Goal: Task Accomplishment & Management: Manage account settings

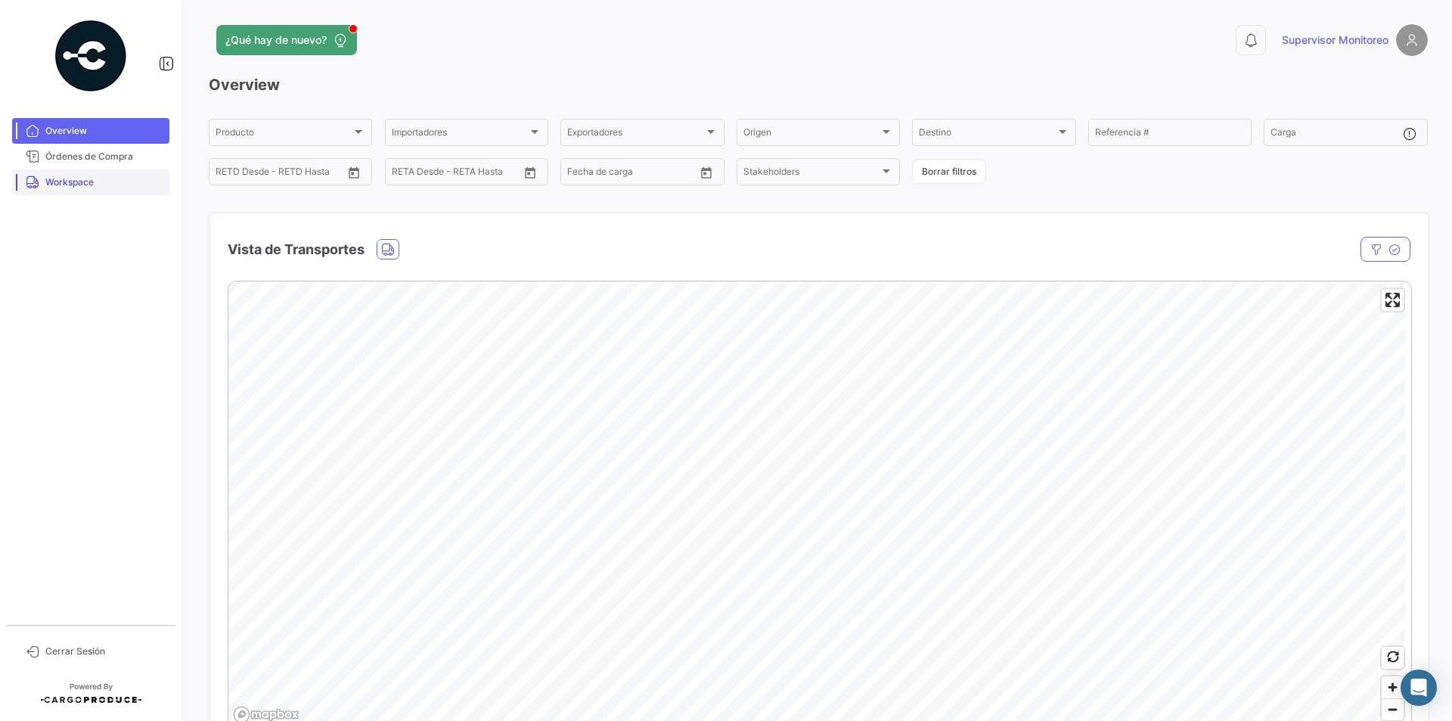
click at [88, 182] on span "Workspace" at bounding box center [104, 182] width 118 height 14
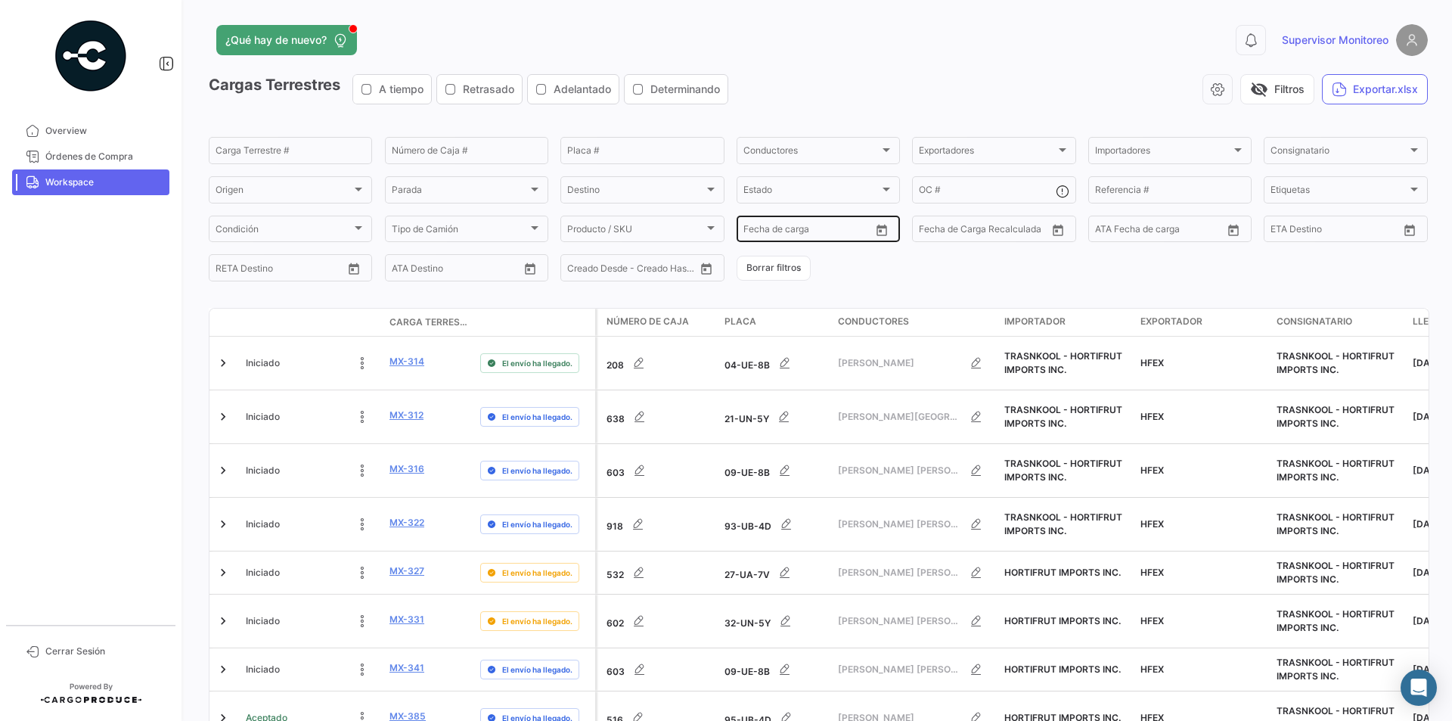
click at [877, 228] on icon "Open calendar" at bounding box center [882, 229] width 11 height 11
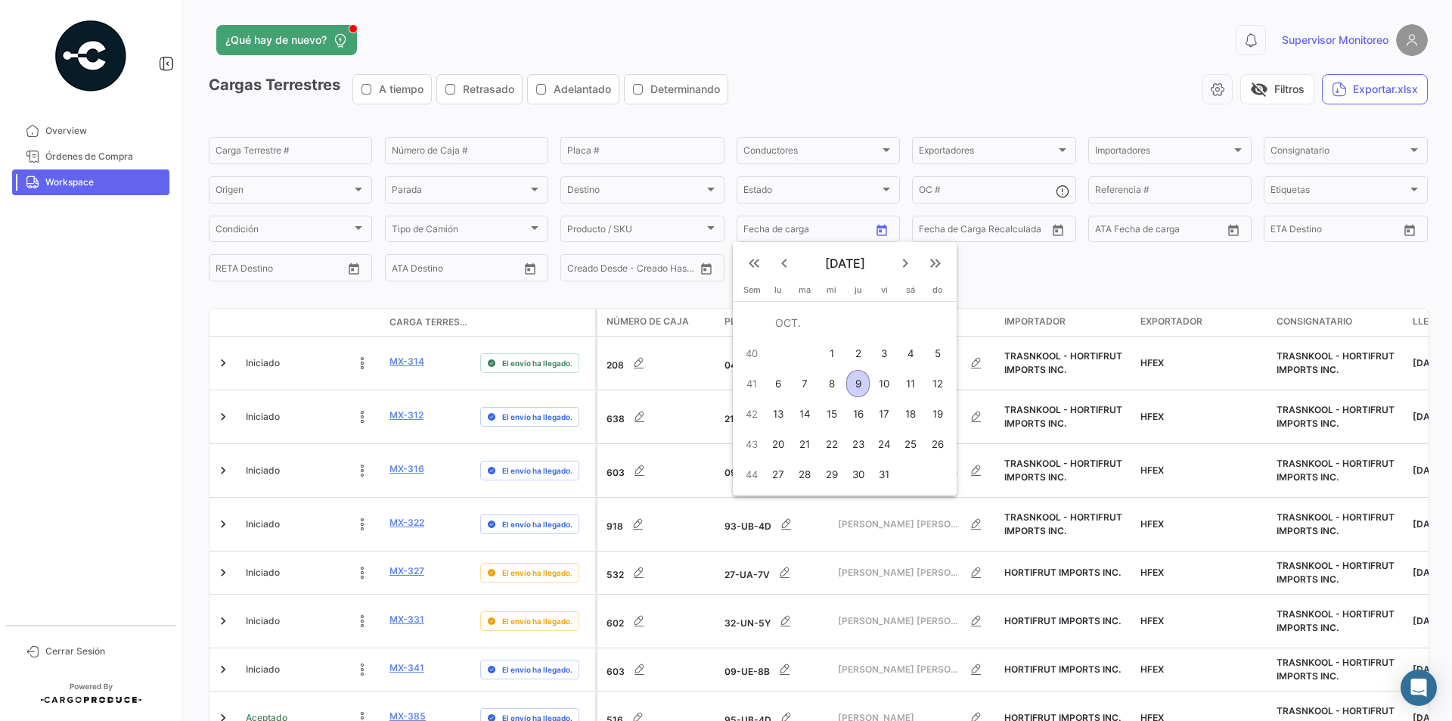
click at [779, 375] on div "6" at bounding box center [777, 383] width 23 height 27
type input "[DATE]"
click at [864, 377] on div "9" at bounding box center [857, 383] width 23 height 27
type input "[DATE]"
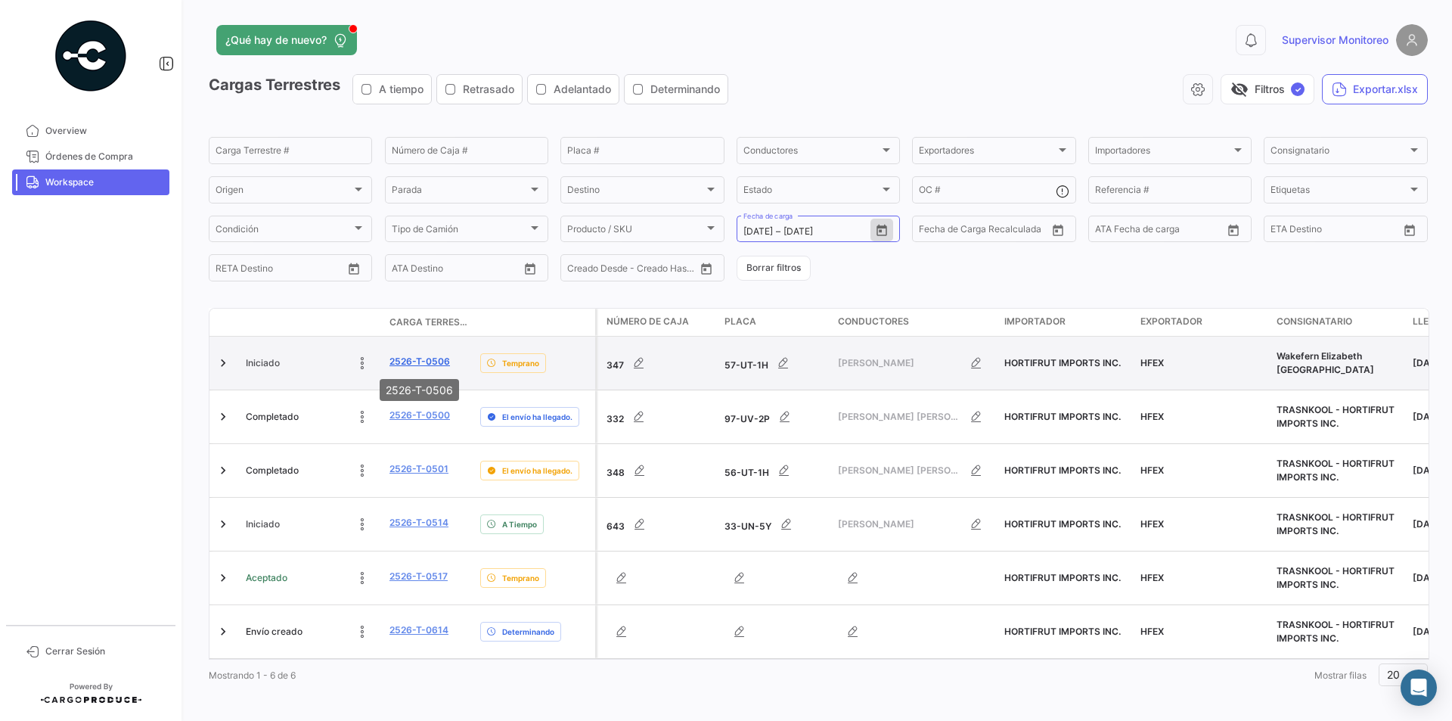
click at [414, 364] on link "2526-T-0506" at bounding box center [420, 362] width 61 height 14
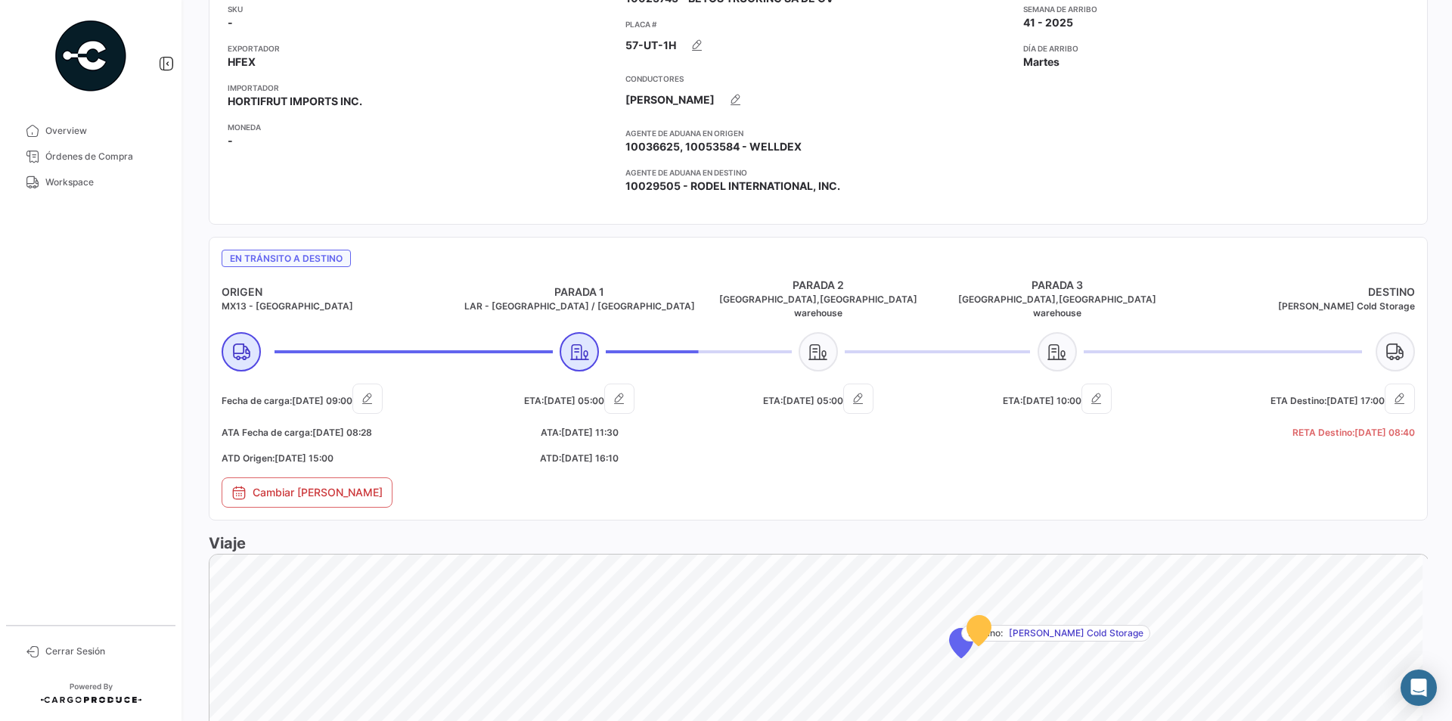
scroll to position [454, 0]
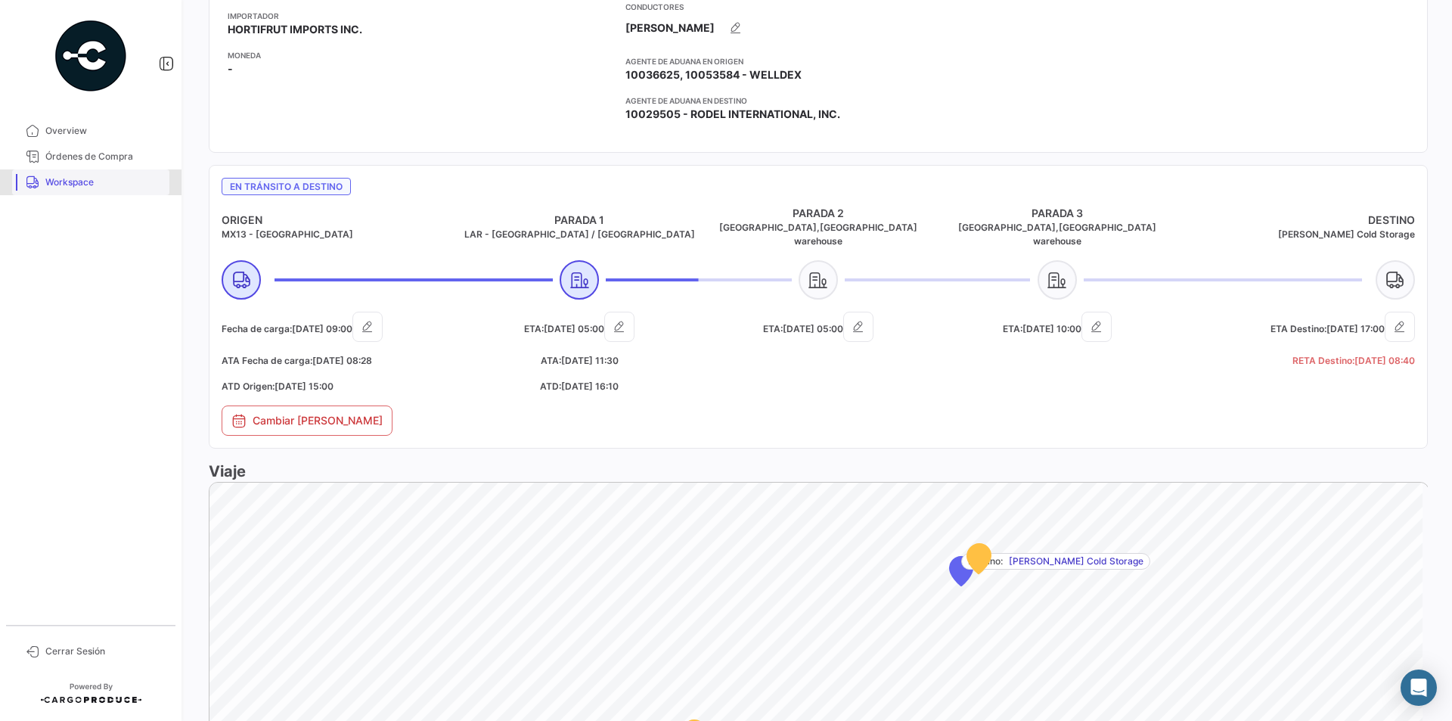
click at [77, 174] on link "Workspace" at bounding box center [90, 182] width 157 height 26
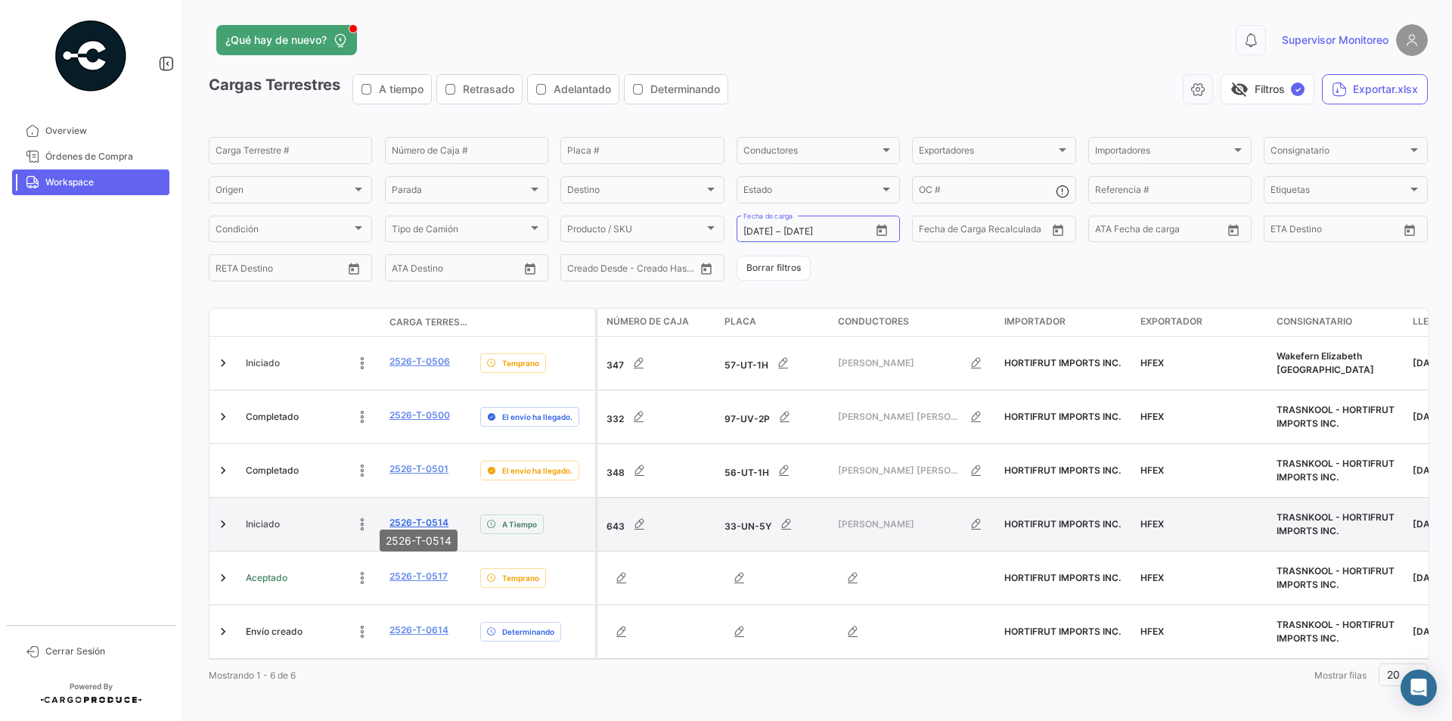
click at [427, 516] on link "2526-T-0514" at bounding box center [419, 523] width 59 height 14
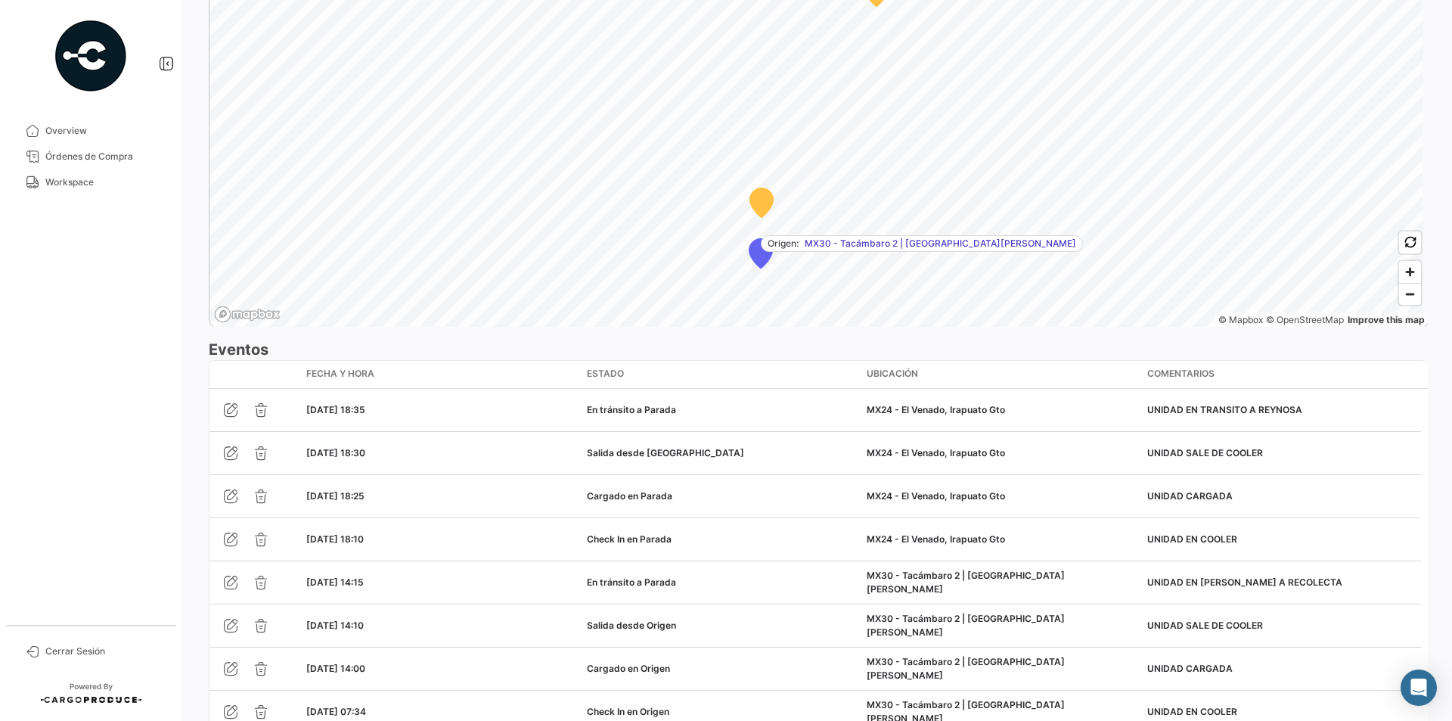
scroll to position [1175, 0]
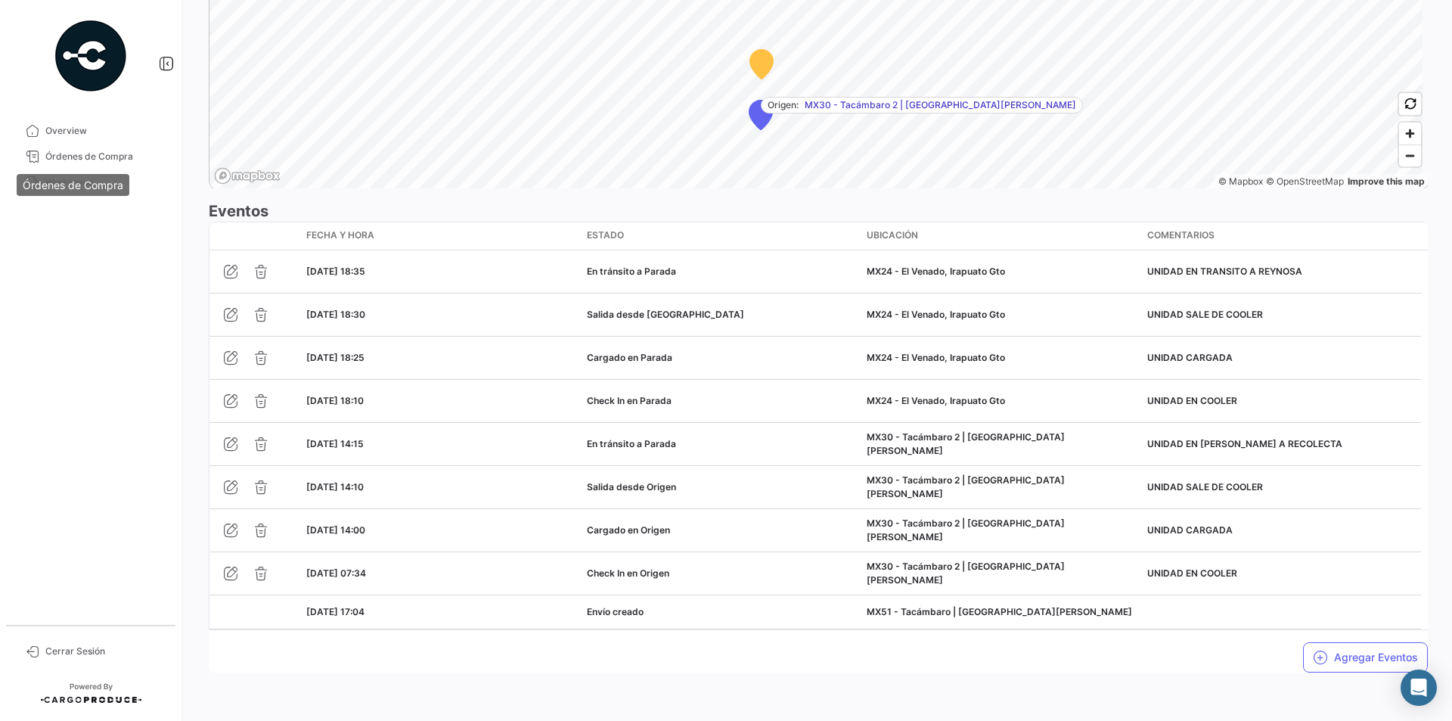
click at [56, 181] on div "Órdenes de Compra" at bounding box center [73, 185] width 113 height 22
drag, startPoint x: 97, startPoint y: 250, endPoint x: 92, endPoint y: 241, distance: 10.1
click at [96, 248] on mat-nav-list "Overview Órdenes de Compra Workspace" at bounding box center [91, 365] width 182 height 507
click at [77, 186] on span "Workspace" at bounding box center [104, 182] width 118 height 14
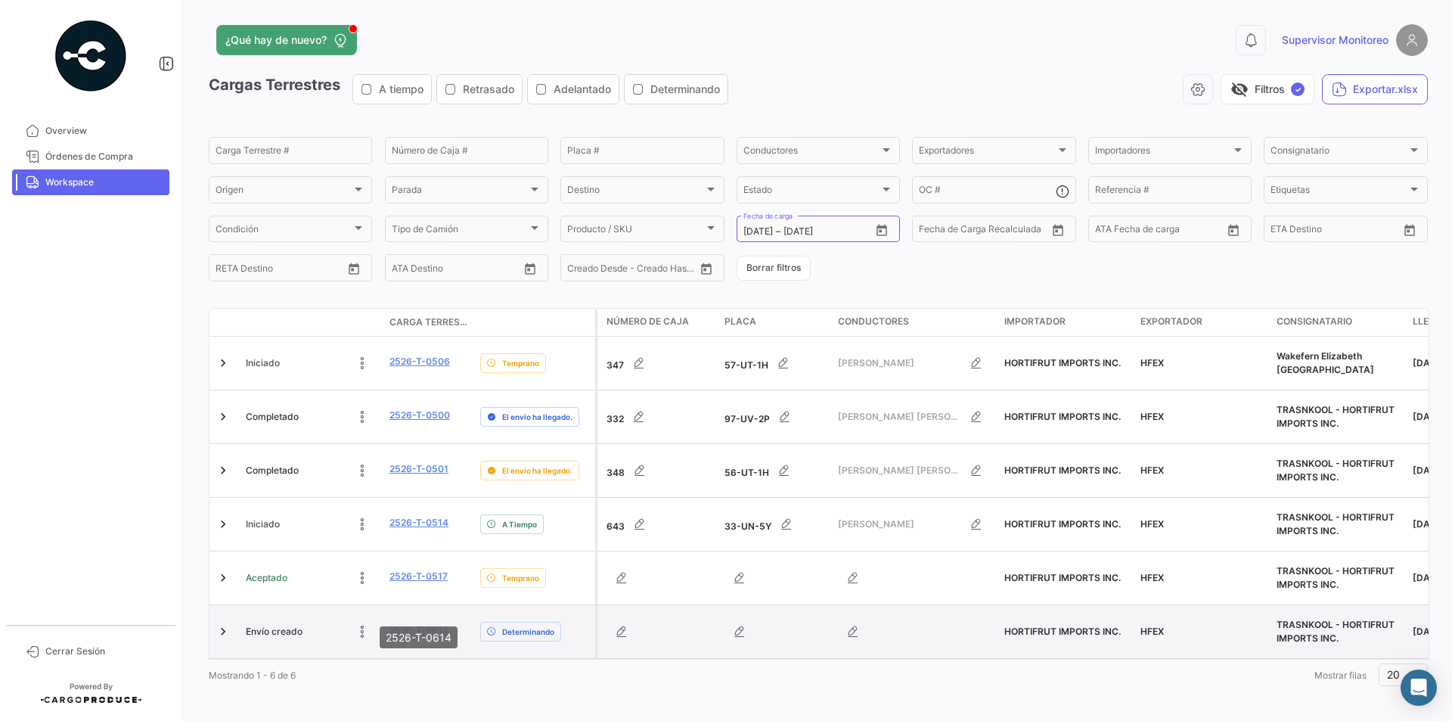
click at [422, 623] on link "2526-T-0614" at bounding box center [419, 630] width 59 height 14
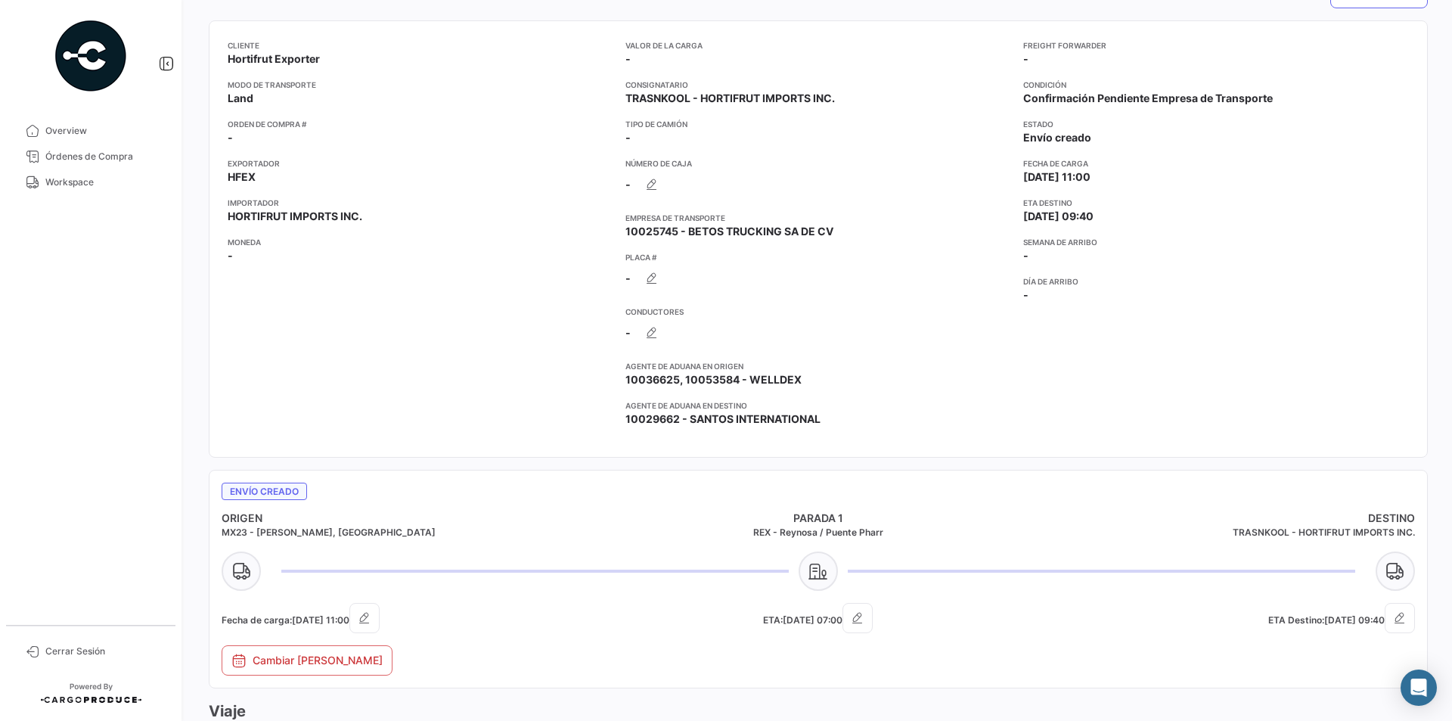
scroll to position [221, 0]
click at [656, 187] on icon "button" at bounding box center [651, 185] width 15 height 15
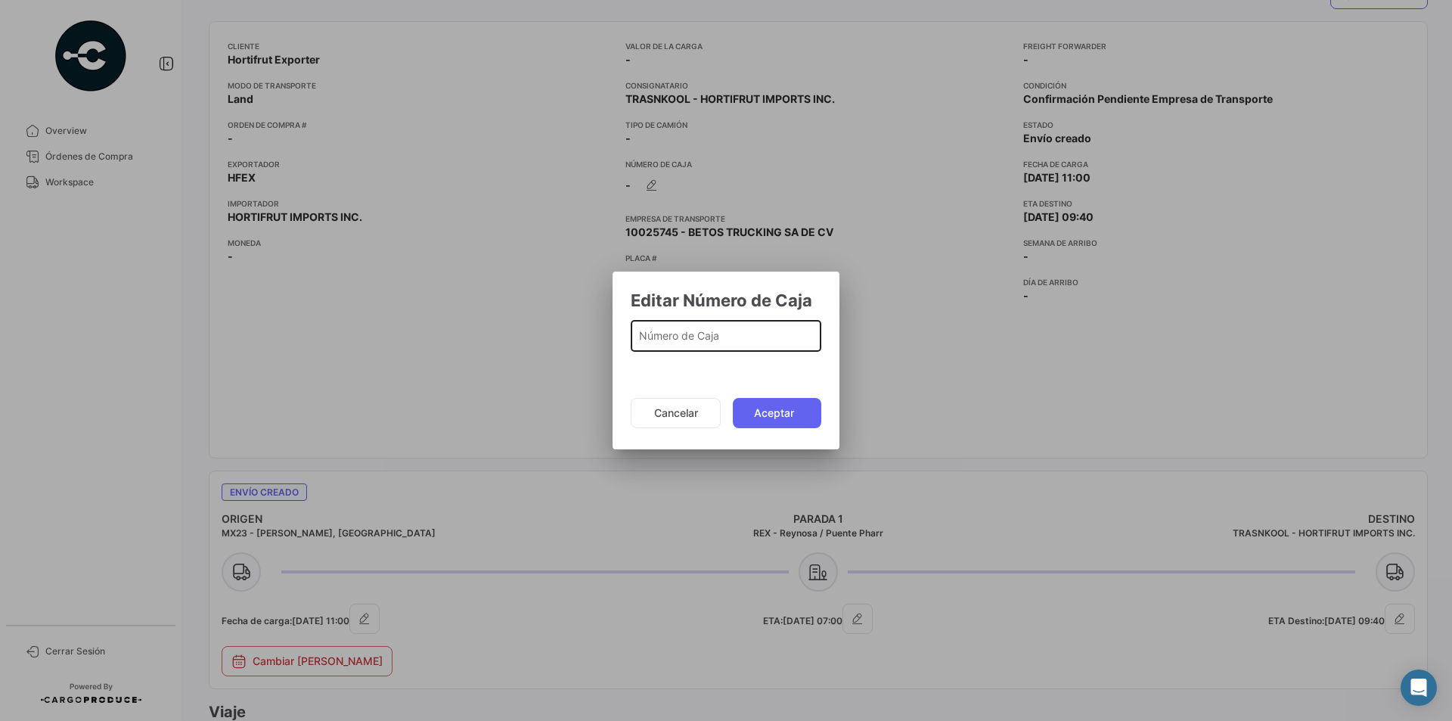
click at [718, 319] on div "Número de Caja" at bounding box center [726, 334] width 175 height 35
click at [718, 331] on div "Número de Caja" at bounding box center [726, 334] width 175 height 35
click at [710, 338] on input "Número de Caja" at bounding box center [726, 339] width 175 height 13
type input "837"
click at [751, 401] on button "Aceptar" at bounding box center [777, 413] width 88 height 30
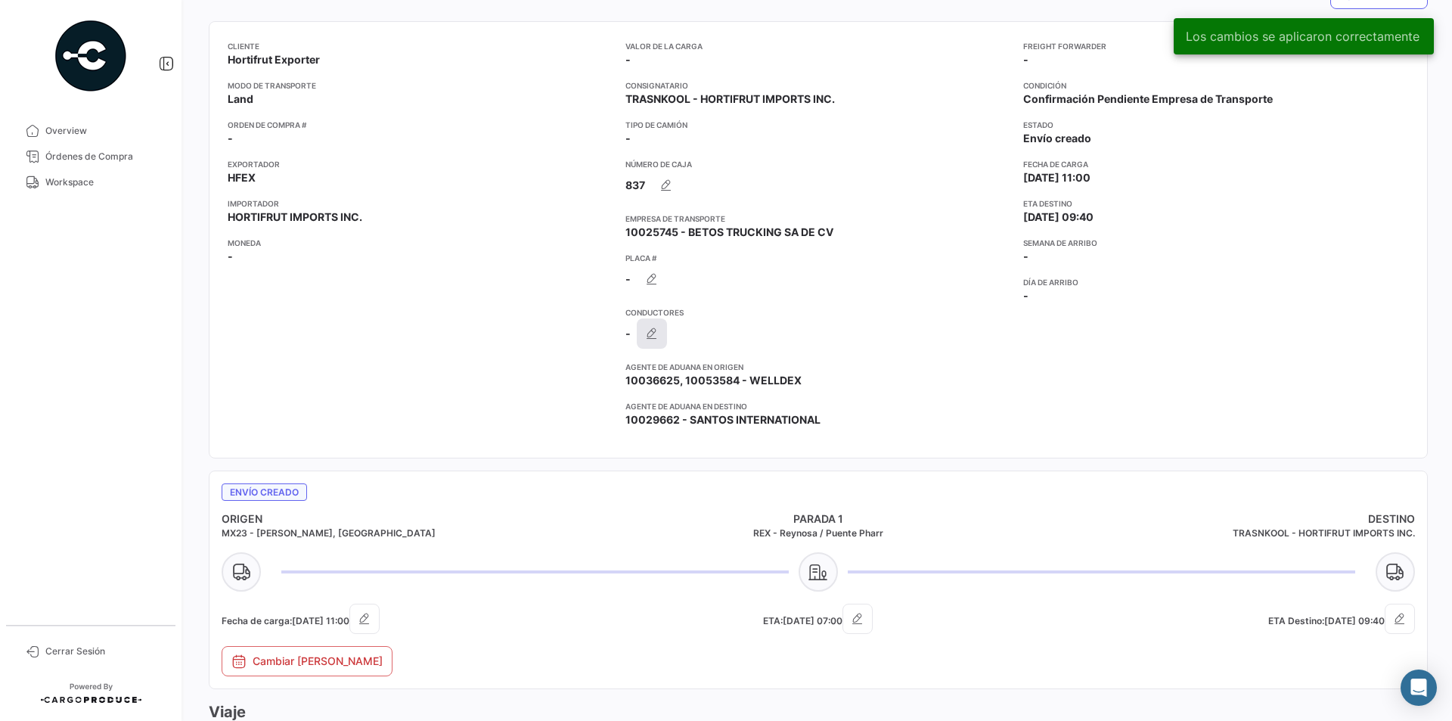
click at [660, 321] on button "button" at bounding box center [652, 333] width 30 height 30
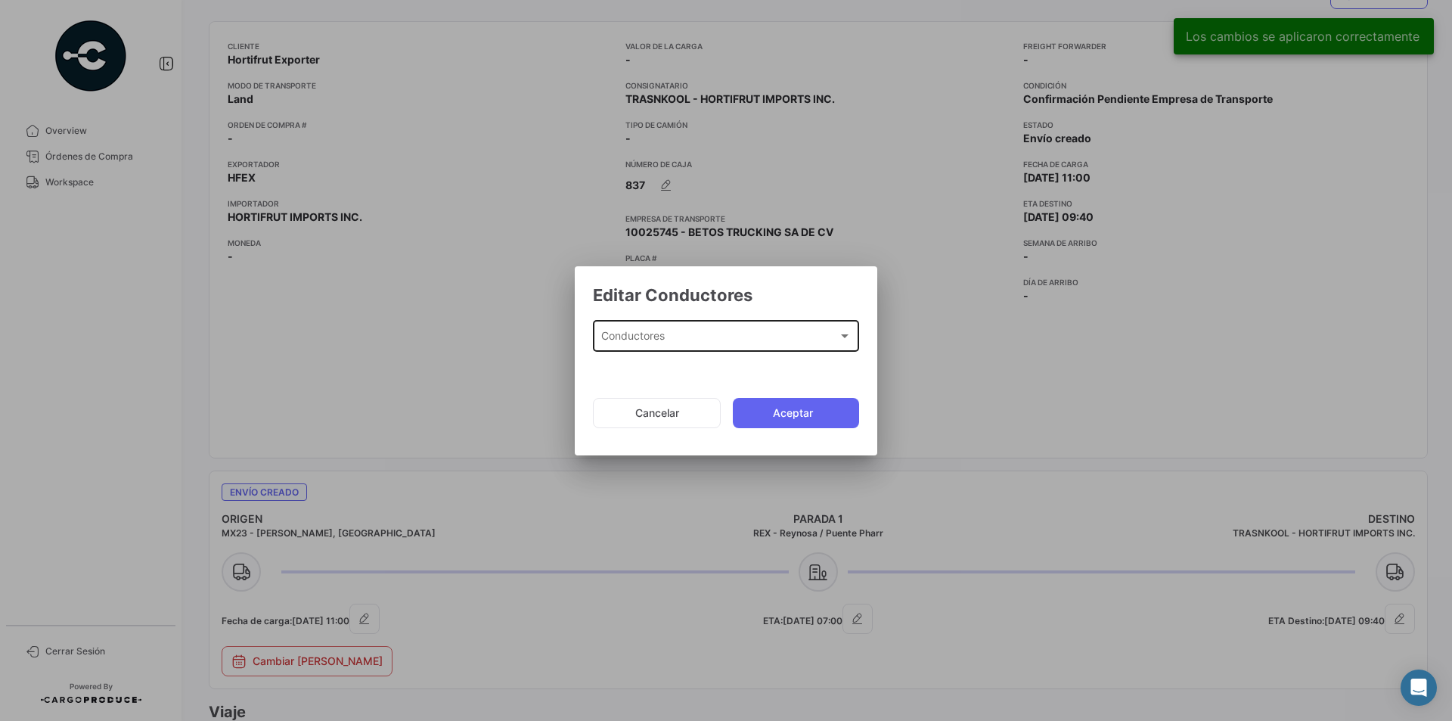
click at [695, 329] on div "Conductores Conductores" at bounding box center [726, 335] width 250 height 35
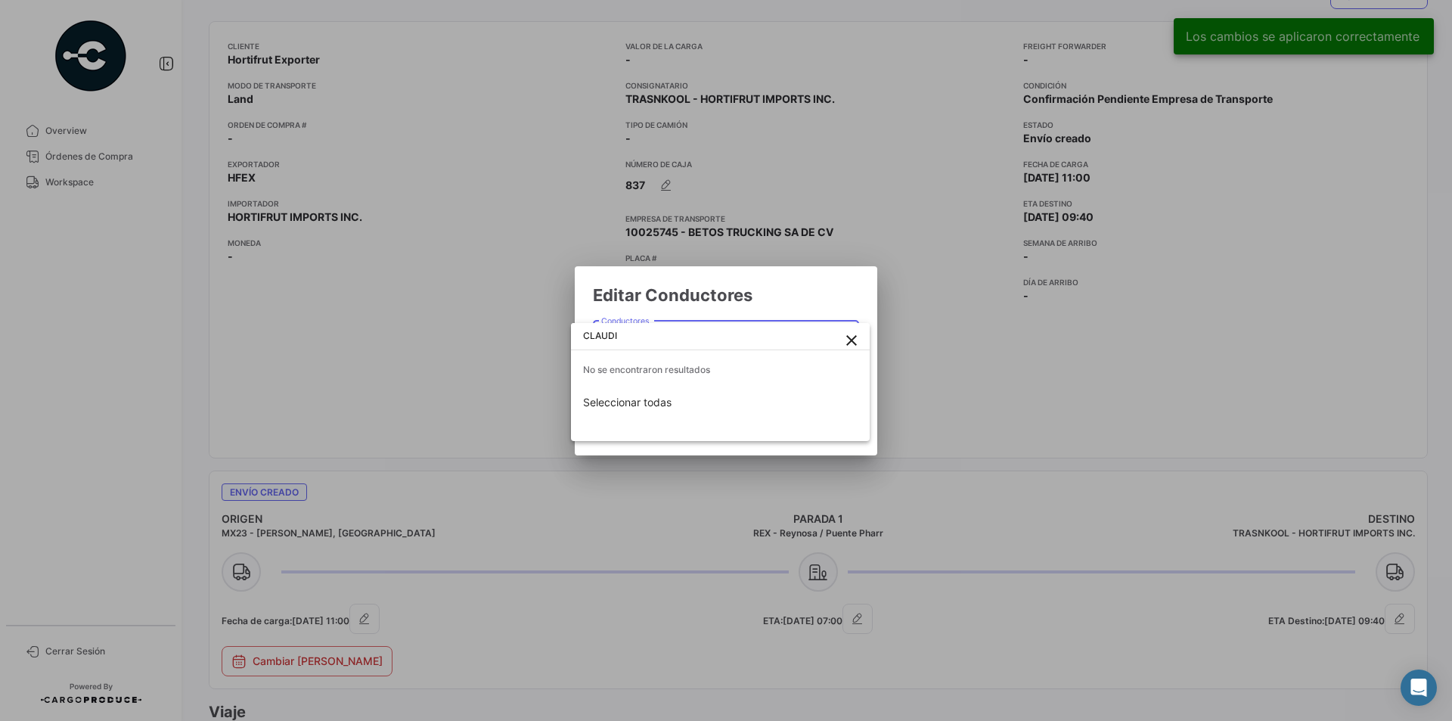
type input "[PERSON_NAME]"
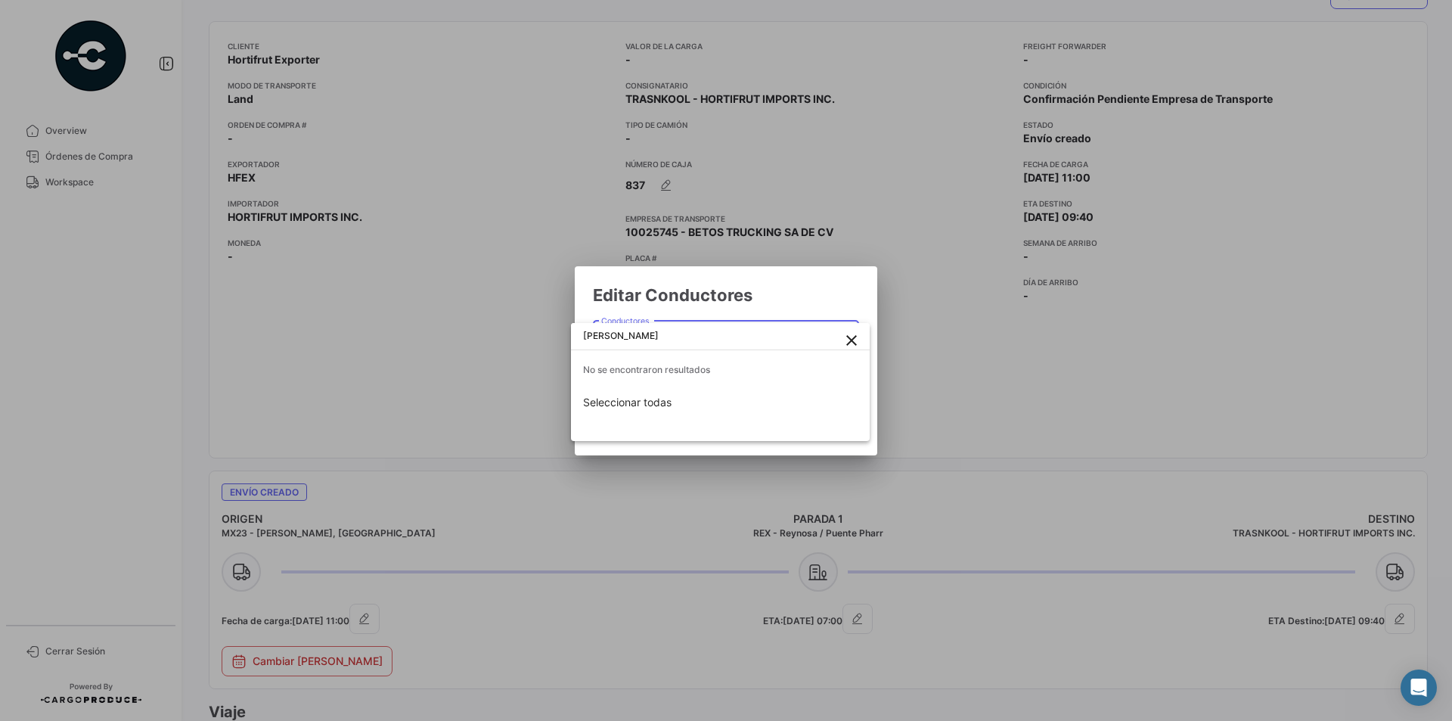
drag, startPoint x: 695, startPoint y: 329, endPoint x: 27, endPoint y: 314, distance: 668.0
click at [27, 314] on div "Editar Conductores Conductores Conductores Cancelar Aceptar [PERSON_NAME] close…" at bounding box center [726, 360] width 1452 height 721
type input "[PERSON_NAME]"
click at [855, 341] on mat-icon "close" at bounding box center [852, 340] width 18 height 18
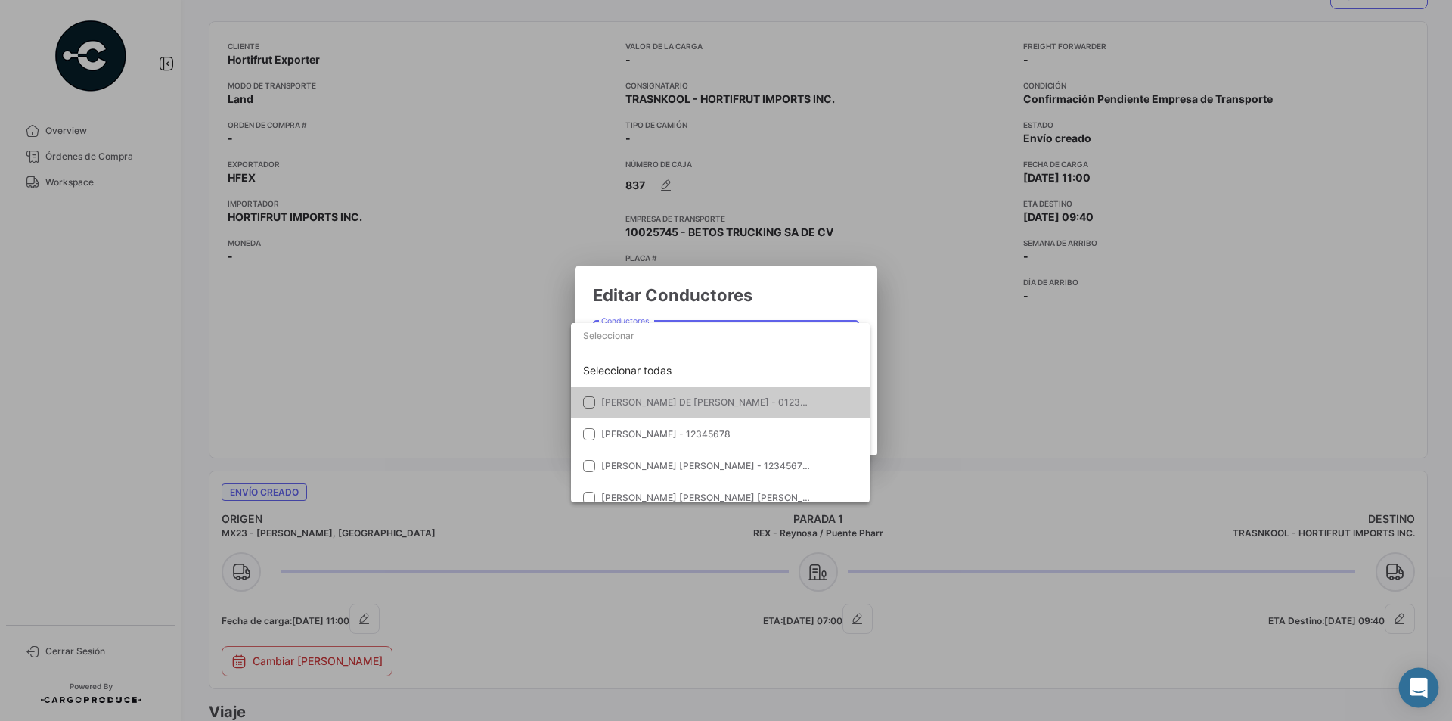
click at [1407, 695] on div "Abrir Intercom Messenger" at bounding box center [1419, 688] width 40 height 40
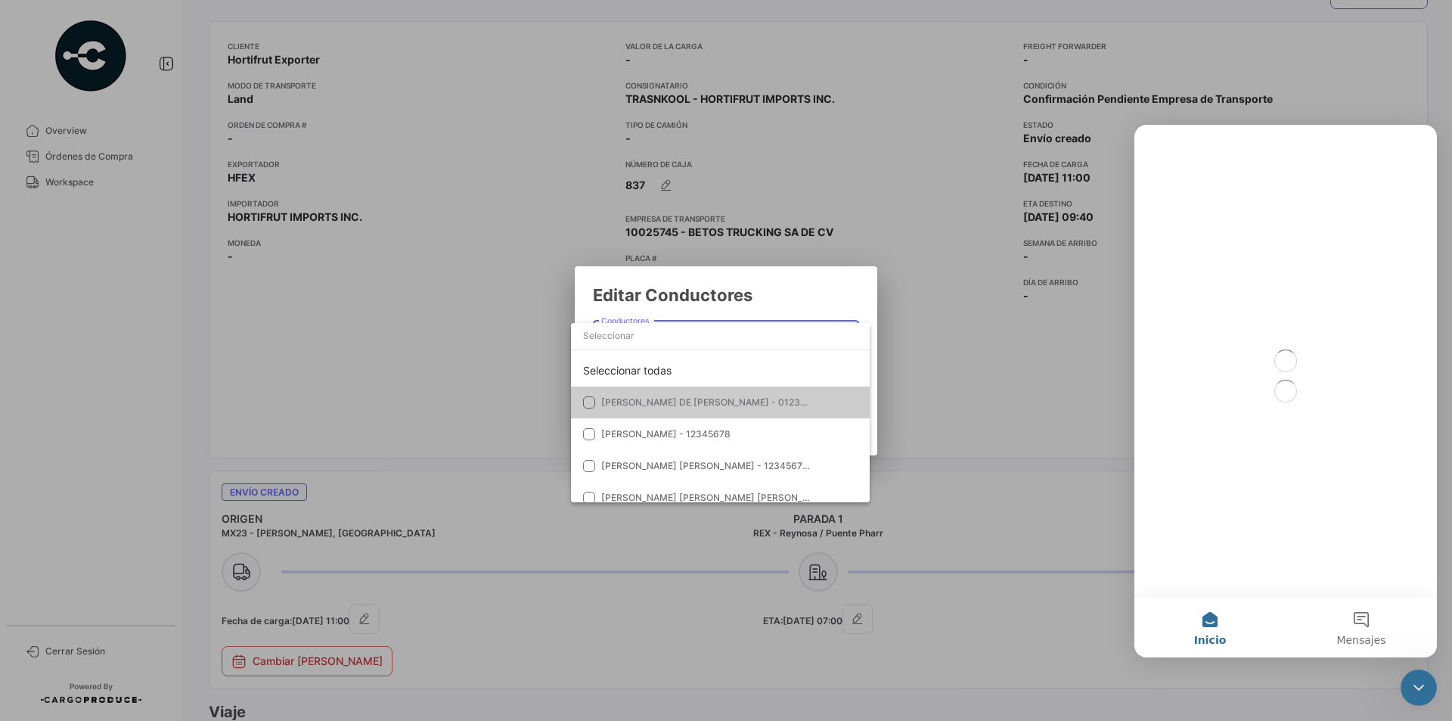
scroll to position [0, 0]
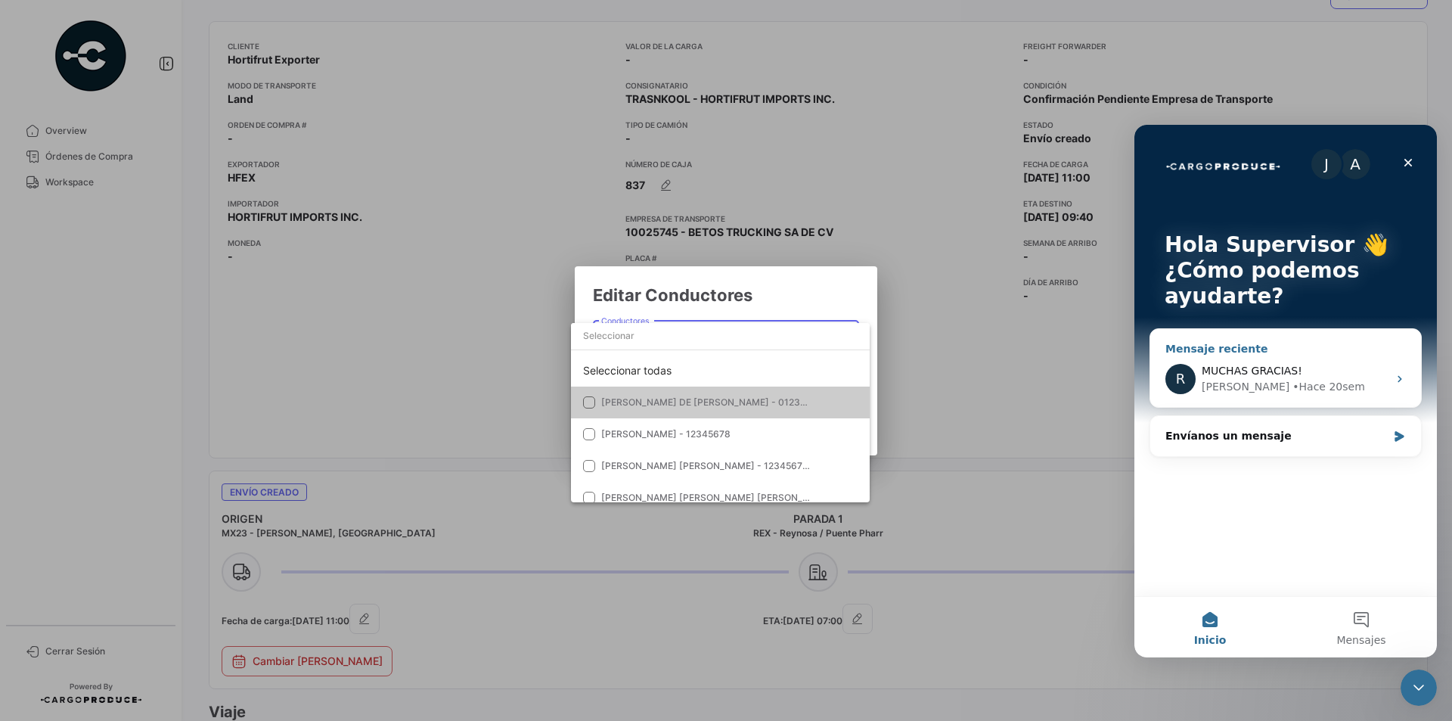
click at [1400, 377] on icon "Intercom Messenger" at bounding box center [1400, 379] width 4 height 7
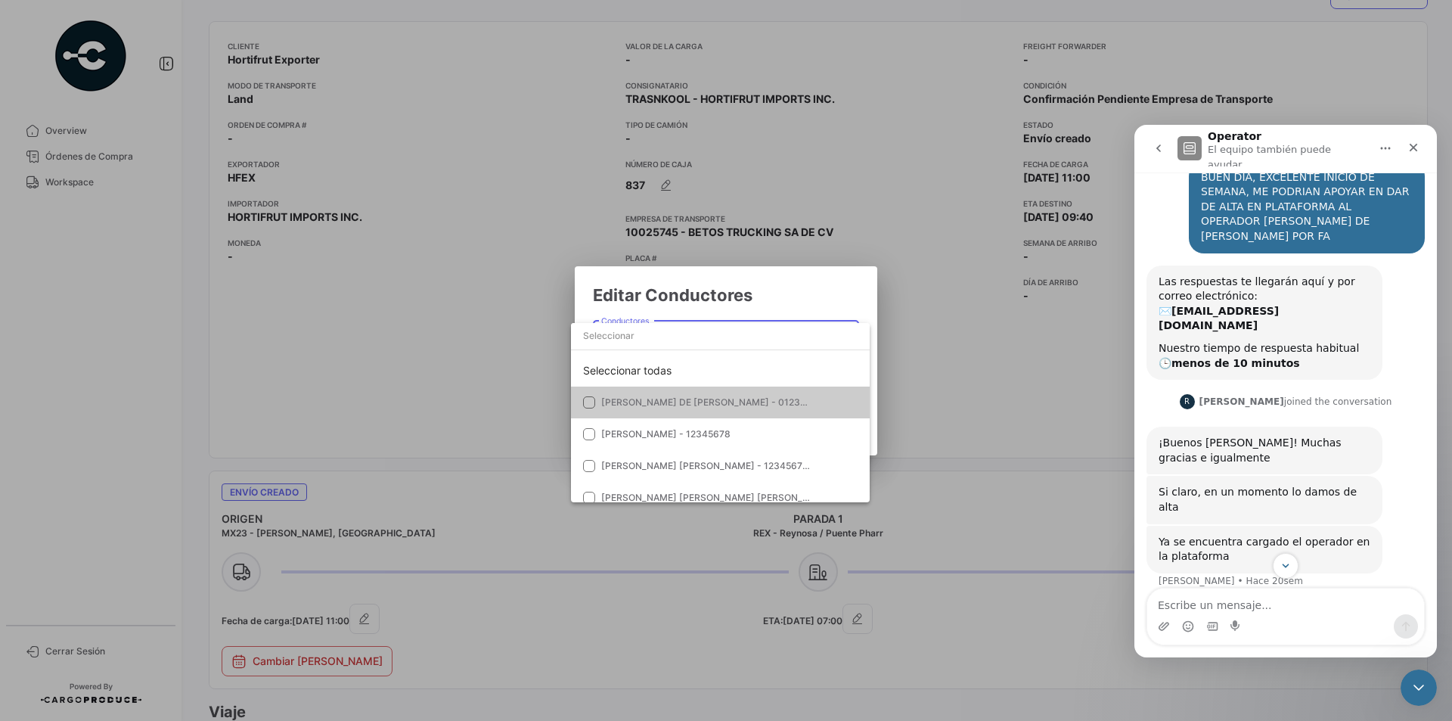
scroll to position [40, 0]
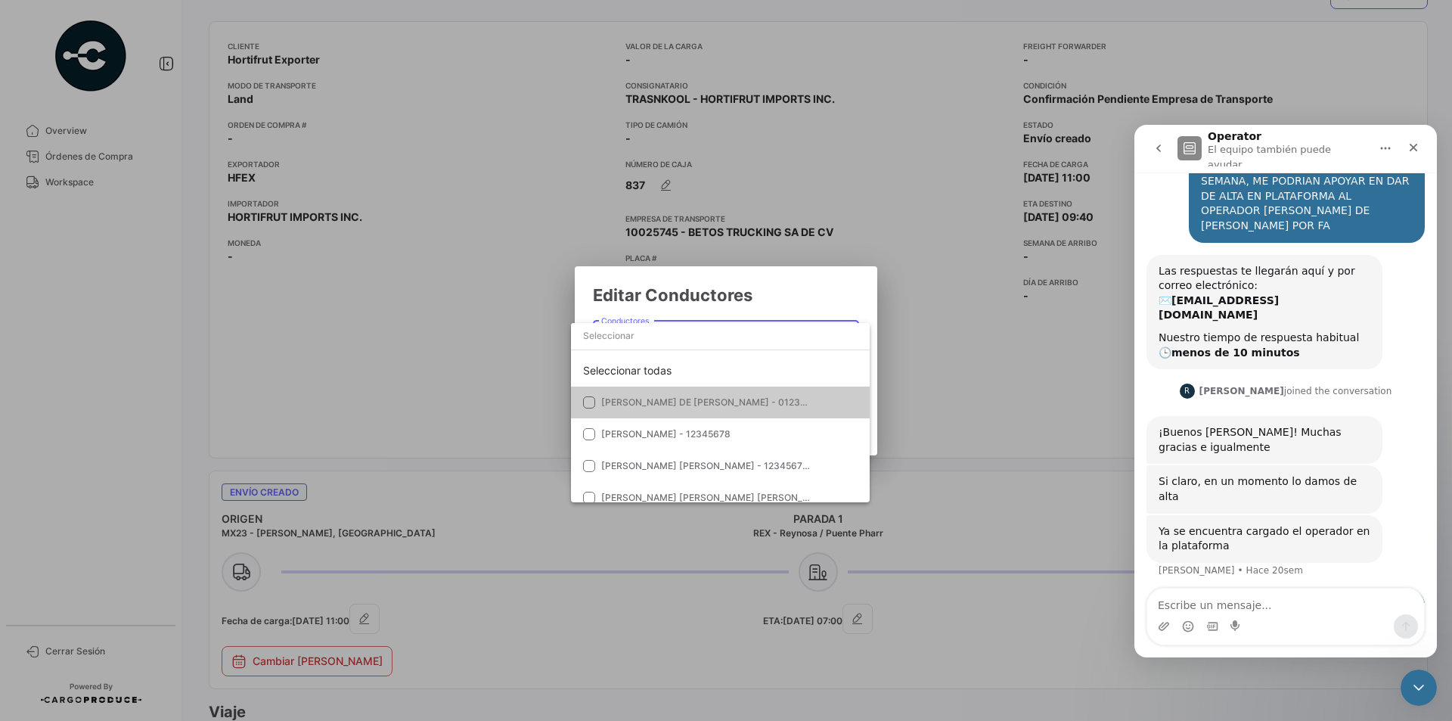
click at [951, 340] on div at bounding box center [726, 360] width 1452 height 721
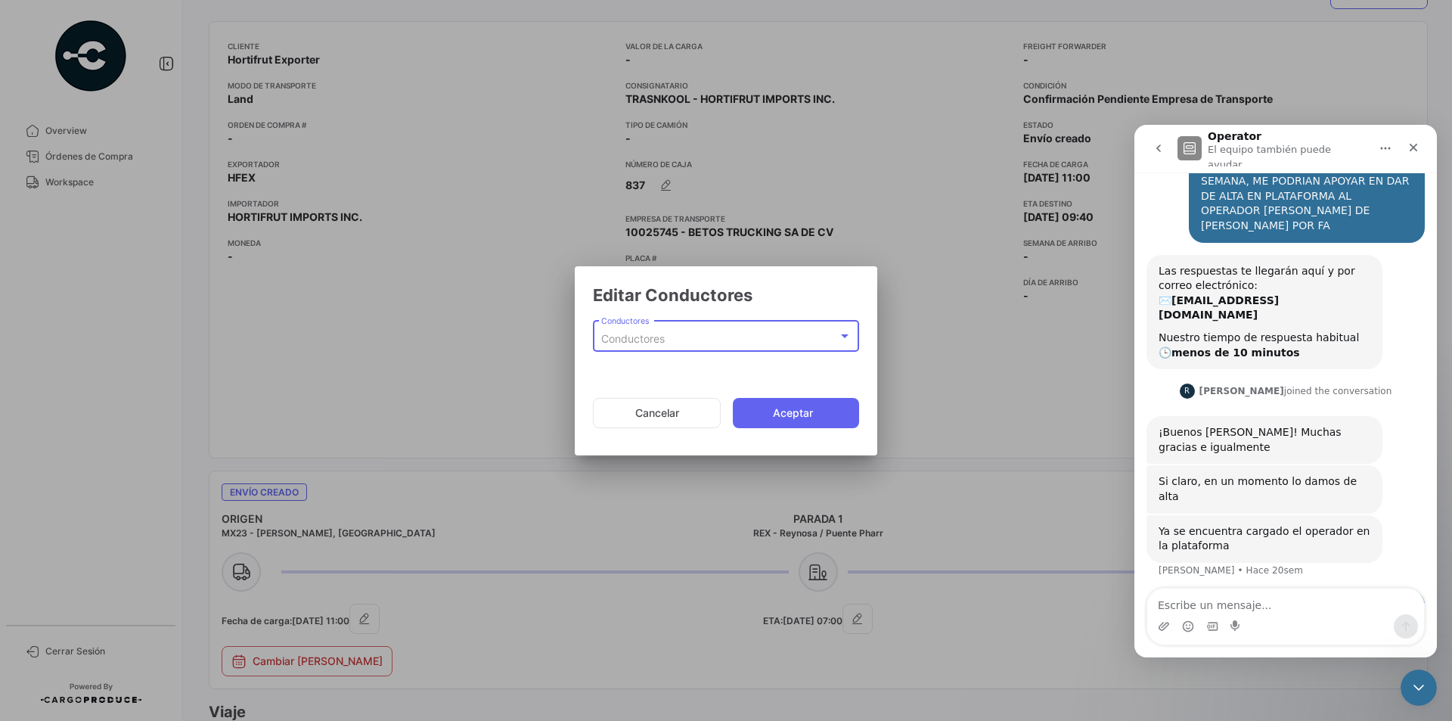
click at [768, 340] on div "Conductores" at bounding box center [719, 339] width 237 height 13
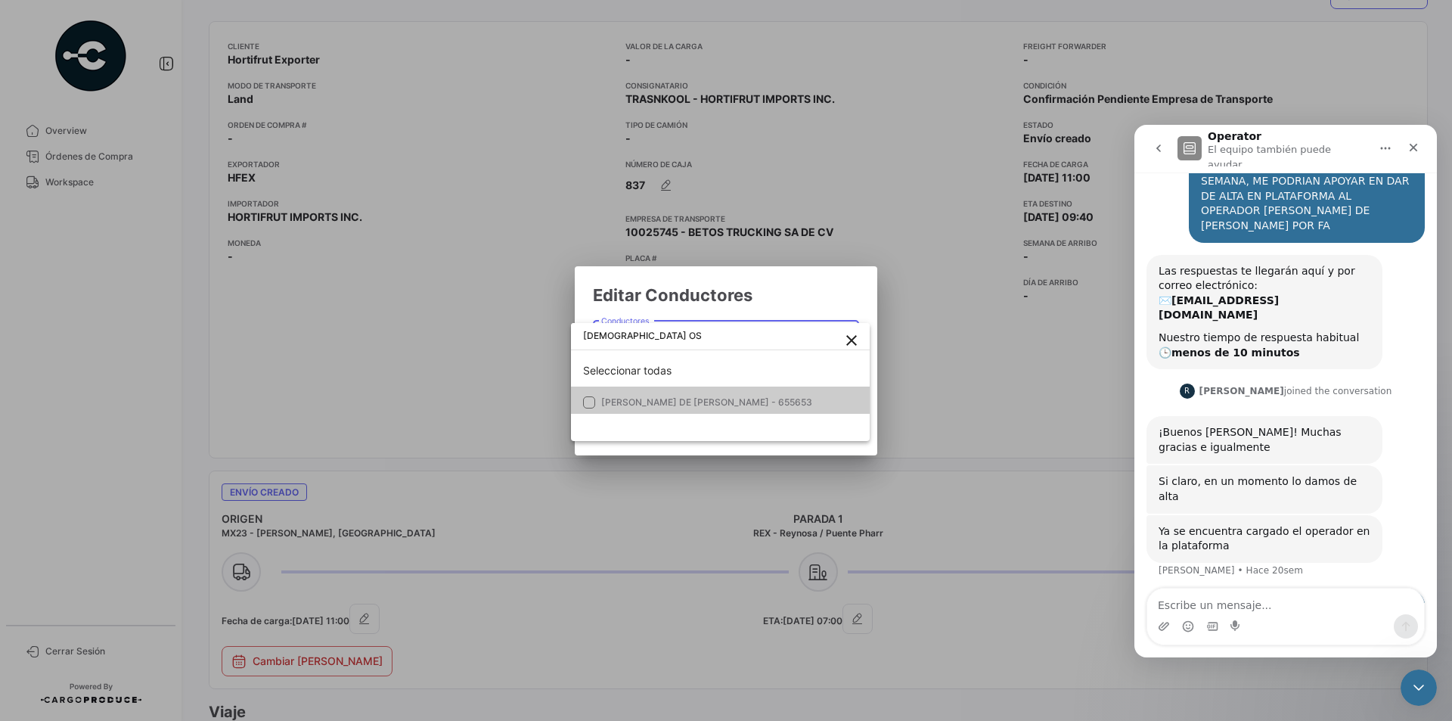
type input "[DEMOGRAPHIC_DATA][PERSON_NAME]"
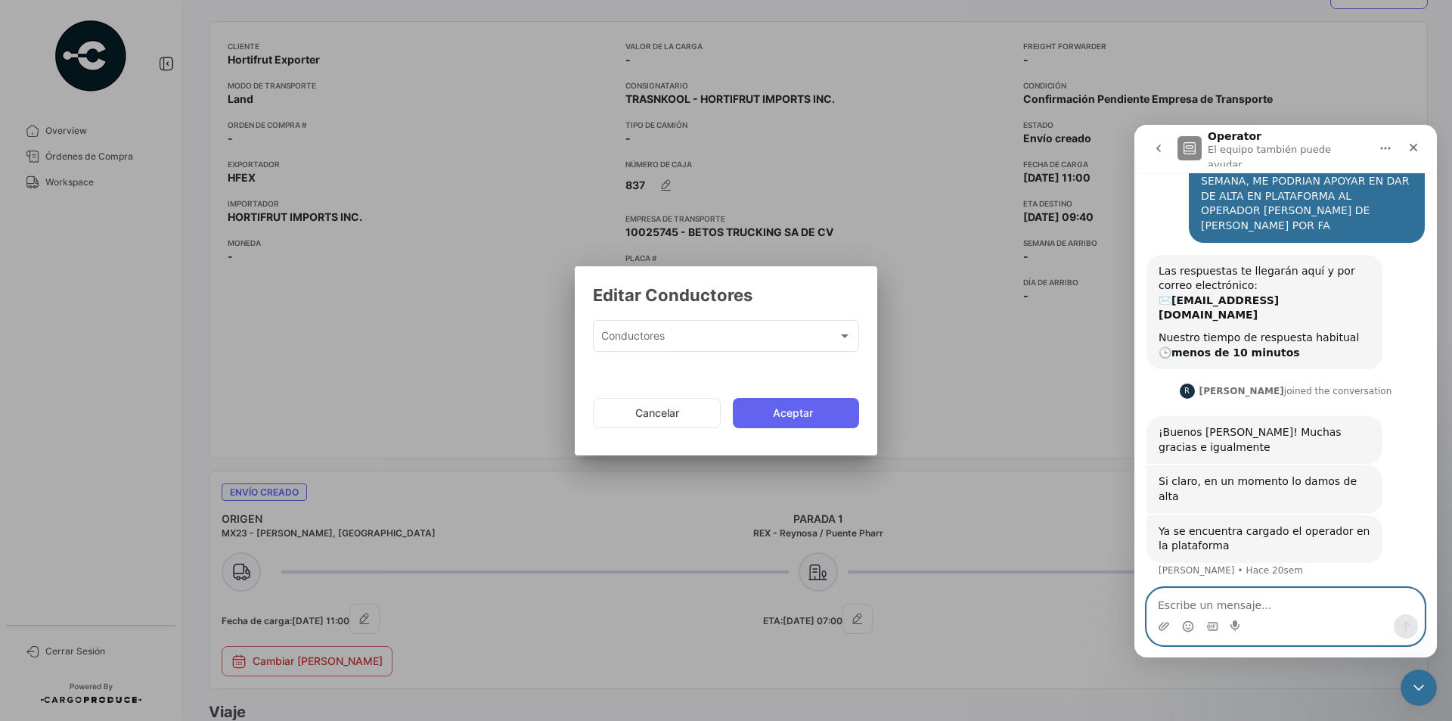
click at [1196, 607] on textarea "Escribe un mensaje..." at bounding box center [1285, 601] width 277 height 26
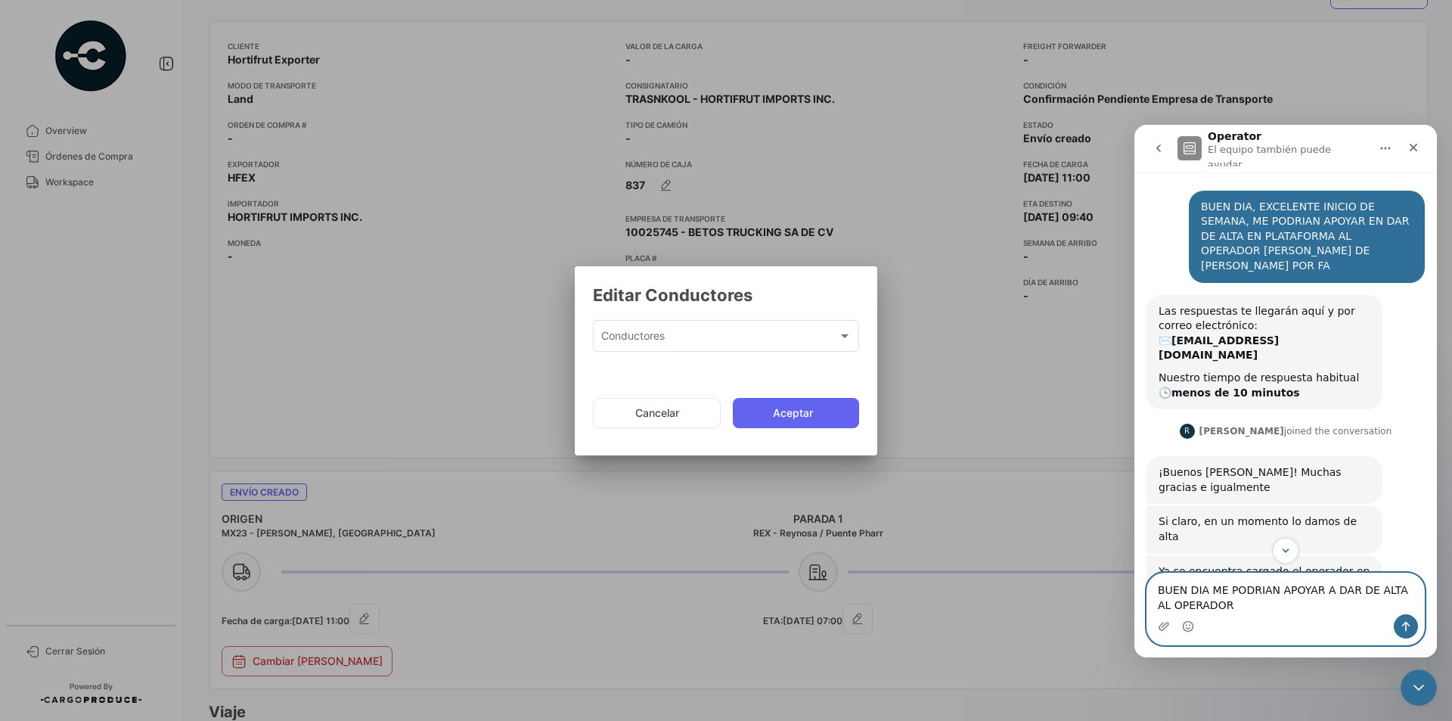
paste textarea "[PERSON_NAME] DEL [PERSON_NAME]"
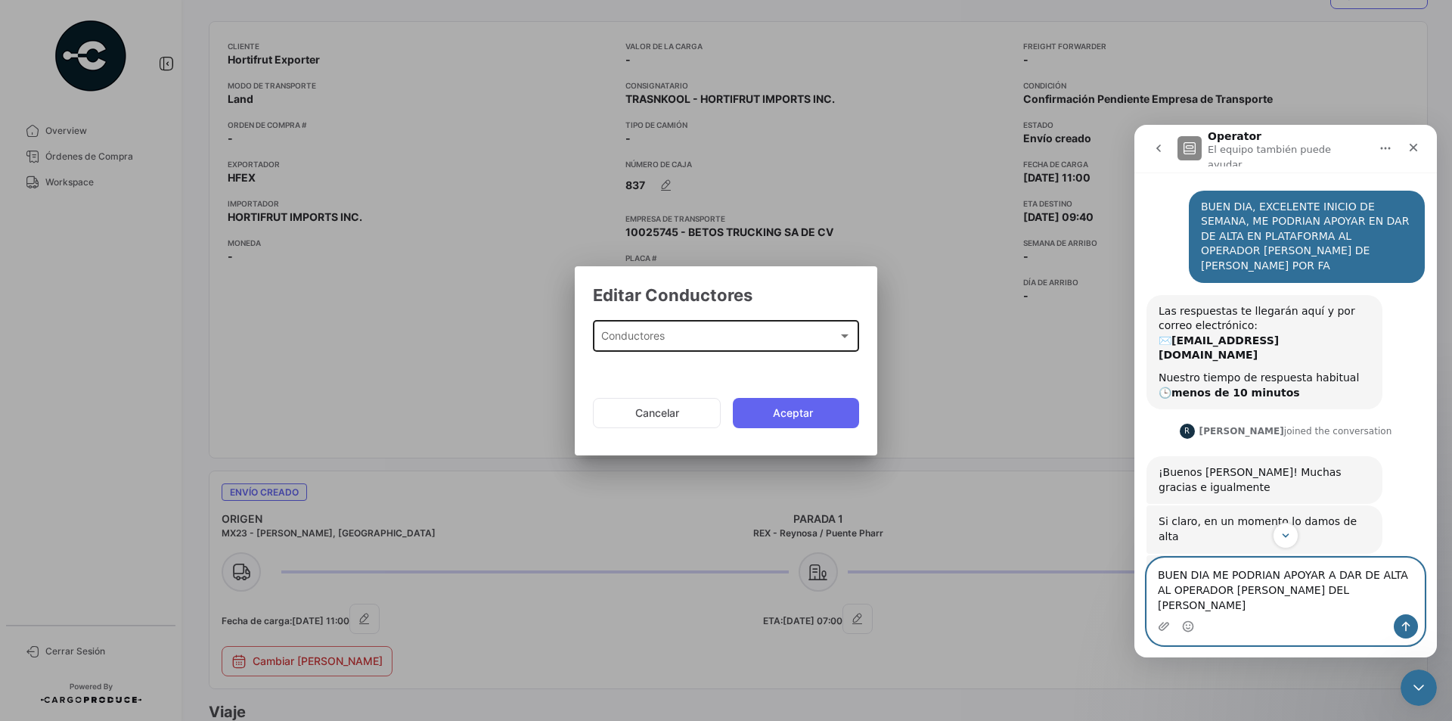
type textarea "BUEN DIA ME PODRIAN APOYAR A DAR DE ALTA AL OPERADOR [PERSON_NAME] DEL [PERSON_…"
click at [678, 334] on div "Conductores" at bounding box center [719, 339] width 237 height 13
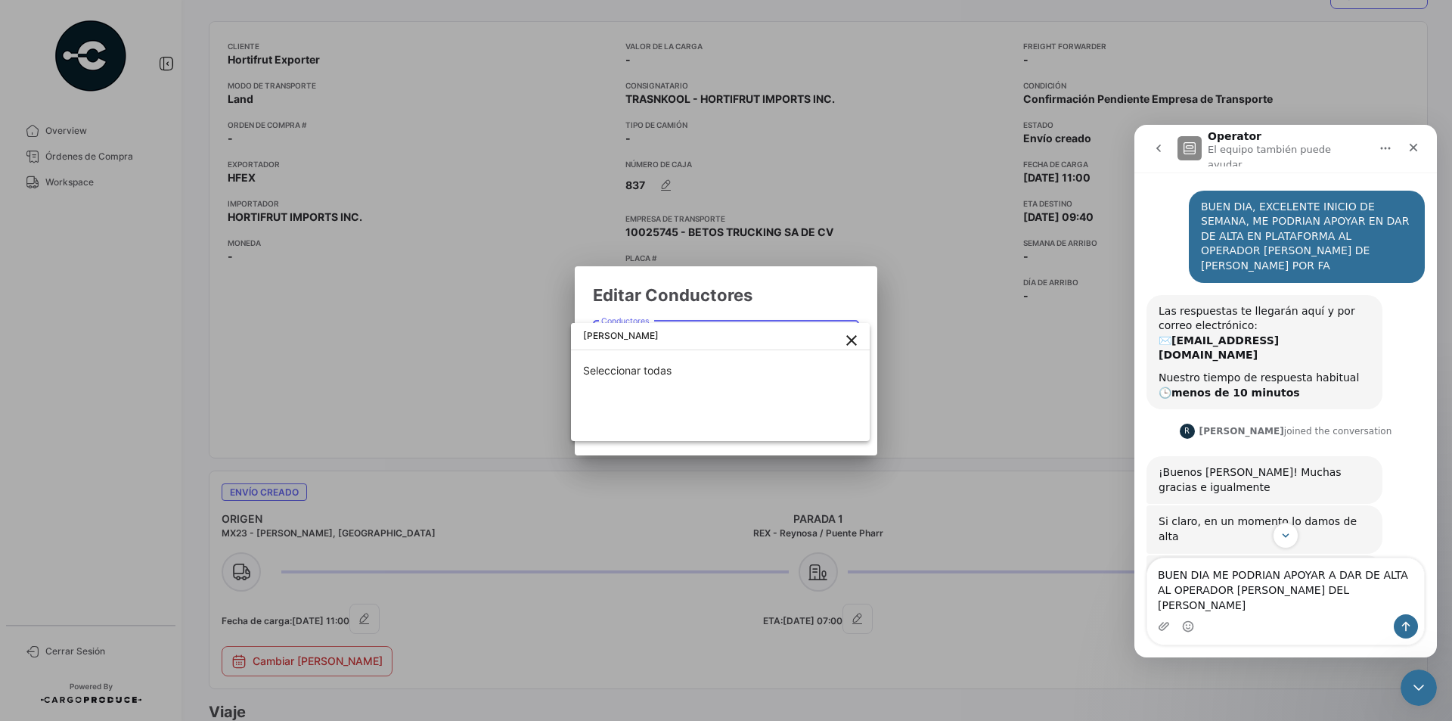
type input "[PERSON_NAME]"
click at [850, 334] on mat-icon "close" at bounding box center [852, 340] width 18 height 18
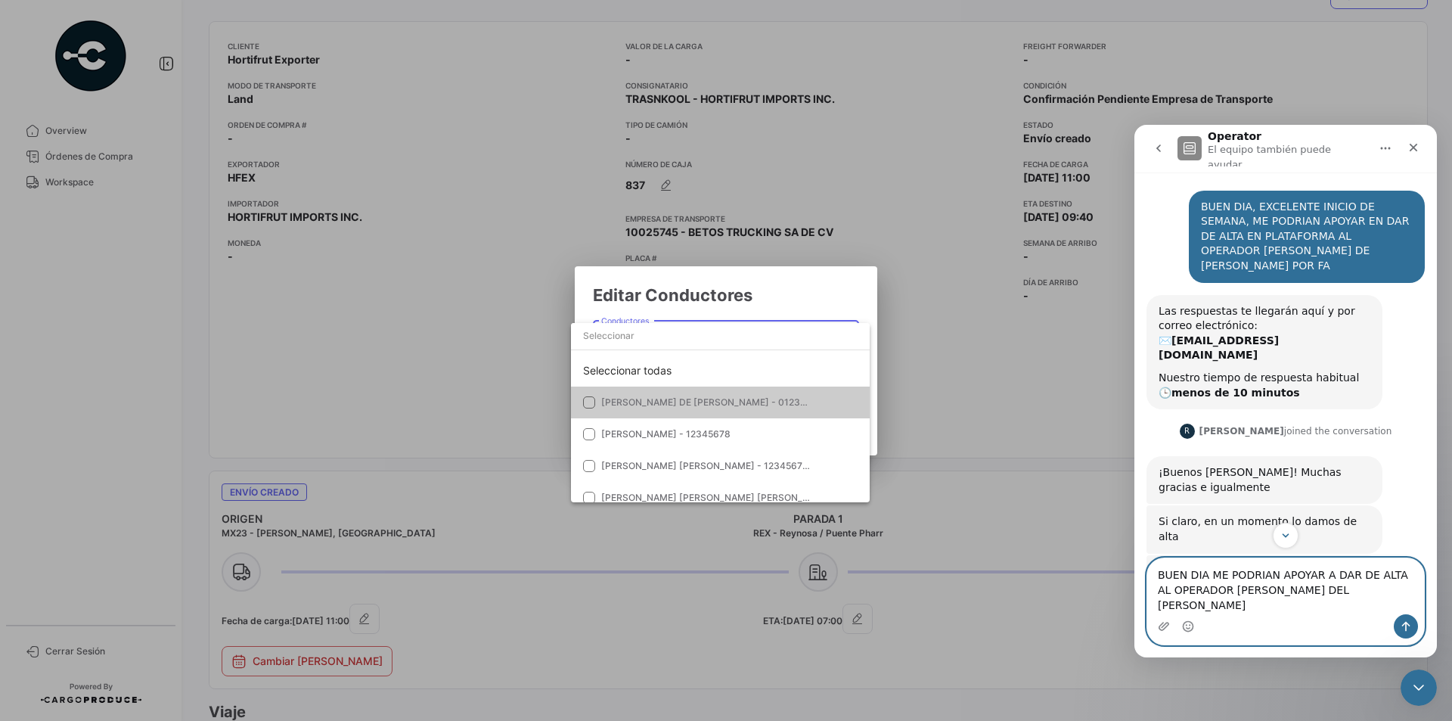
click at [1383, 591] on textarea "BUEN DIA ME PODRIAN APOYAR A DAR DE ALTA AL OPERADOR [PERSON_NAME] DEL [PERSON_…" at bounding box center [1285, 586] width 277 height 56
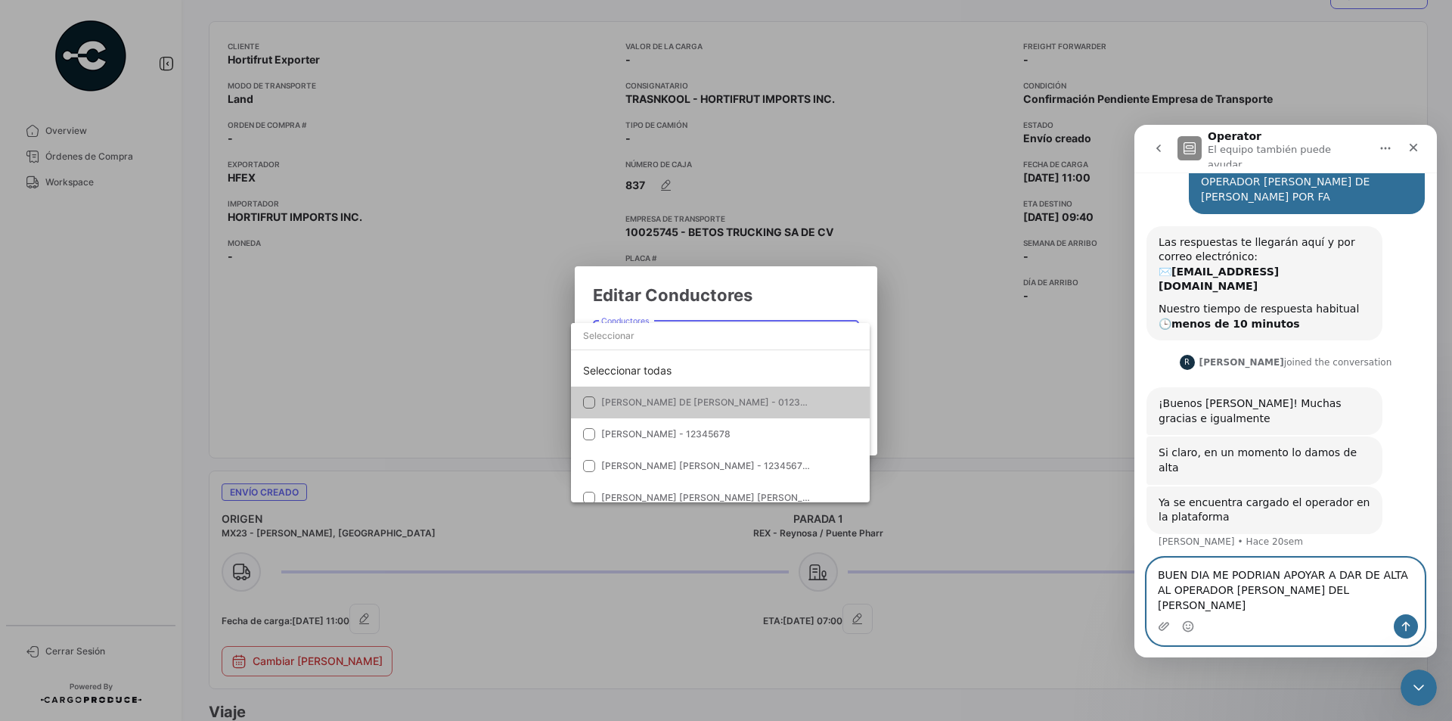
scroll to position [70, 0]
click at [1410, 621] on icon "Enviar un mensaje…" at bounding box center [1406, 626] width 12 height 12
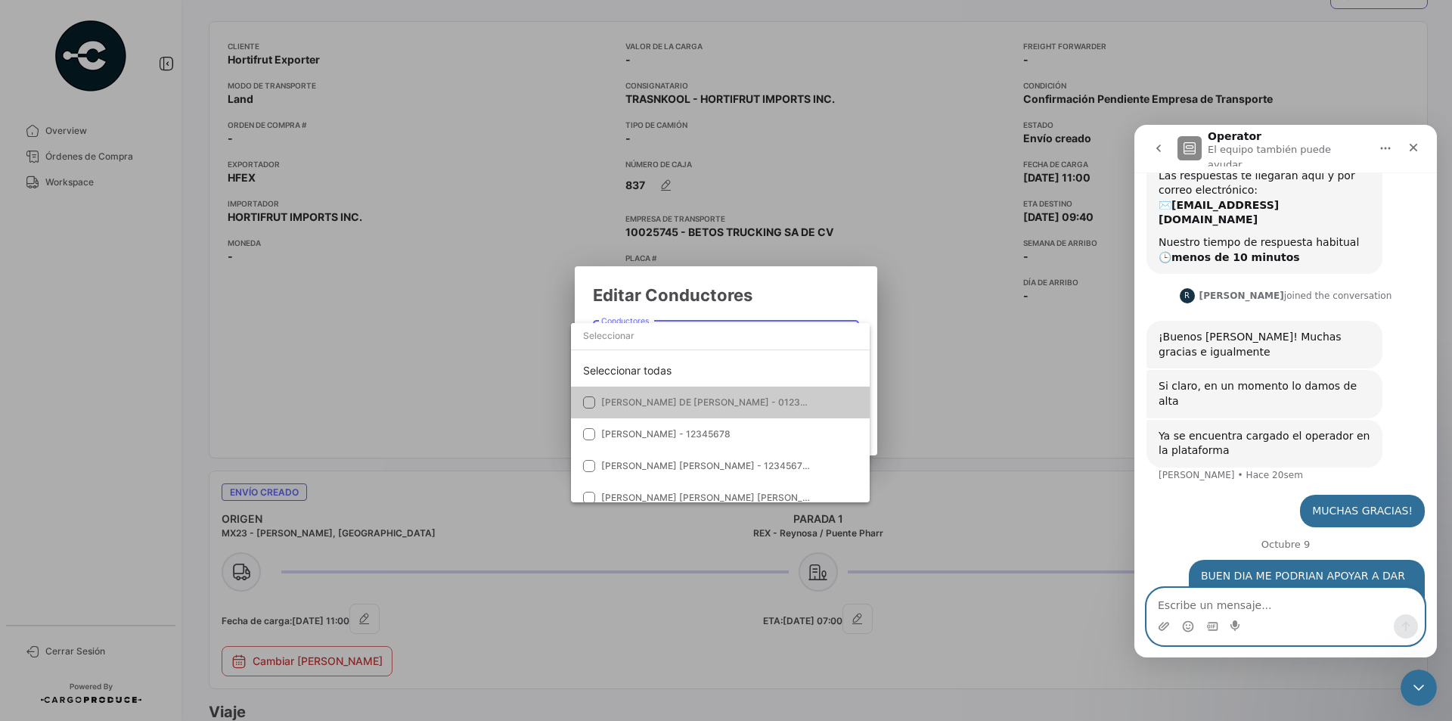
scroll to position [170, 0]
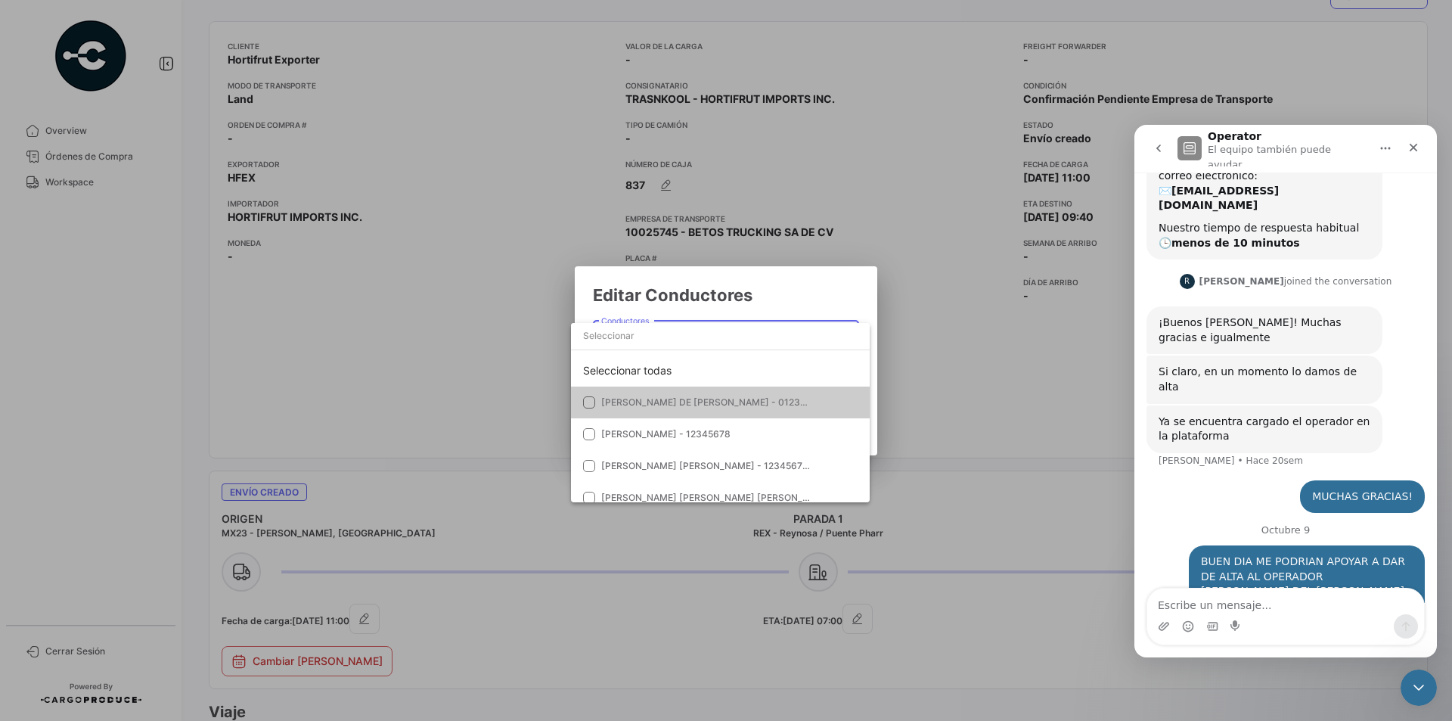
click at [917, 292] on div at bounding box center [726, 360] width 1452 height 721
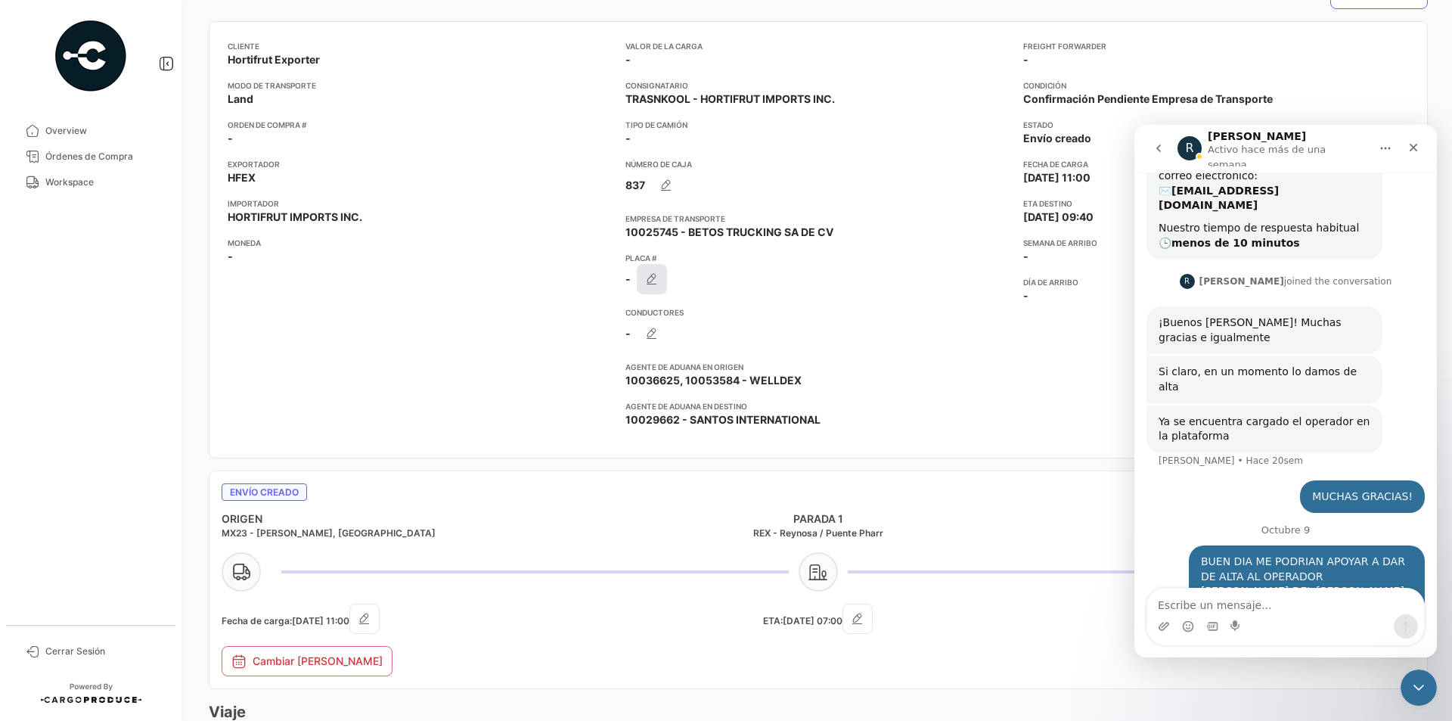
click at [656, 278] on icon "button" at bounding box center [651, 279] width 15 height 15
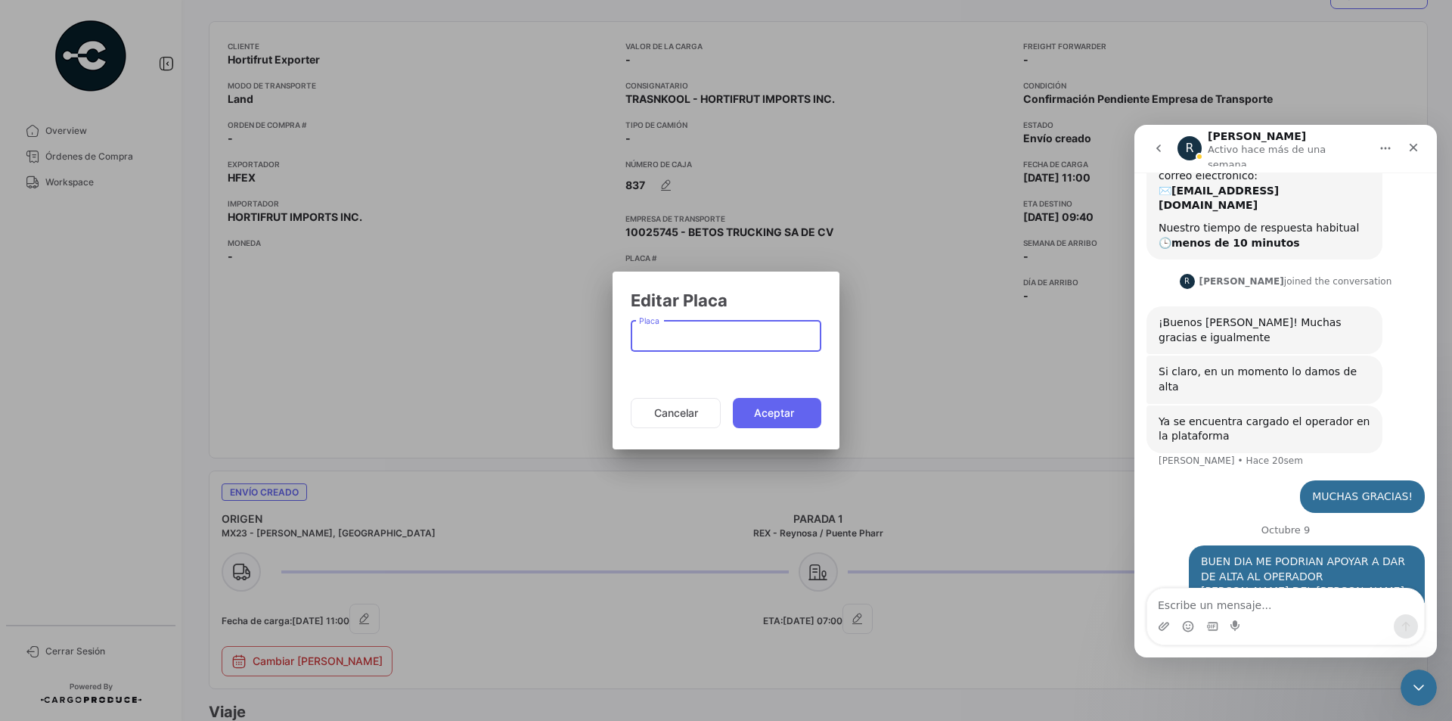
click at [739, 336] on input "Placa" at bounding box center [726, 339] width 175 height 13
type input "12-UX-5Z"
click at [807, 414] on button "Aceptar" at bounding box center [777, 413] width 88 height 30
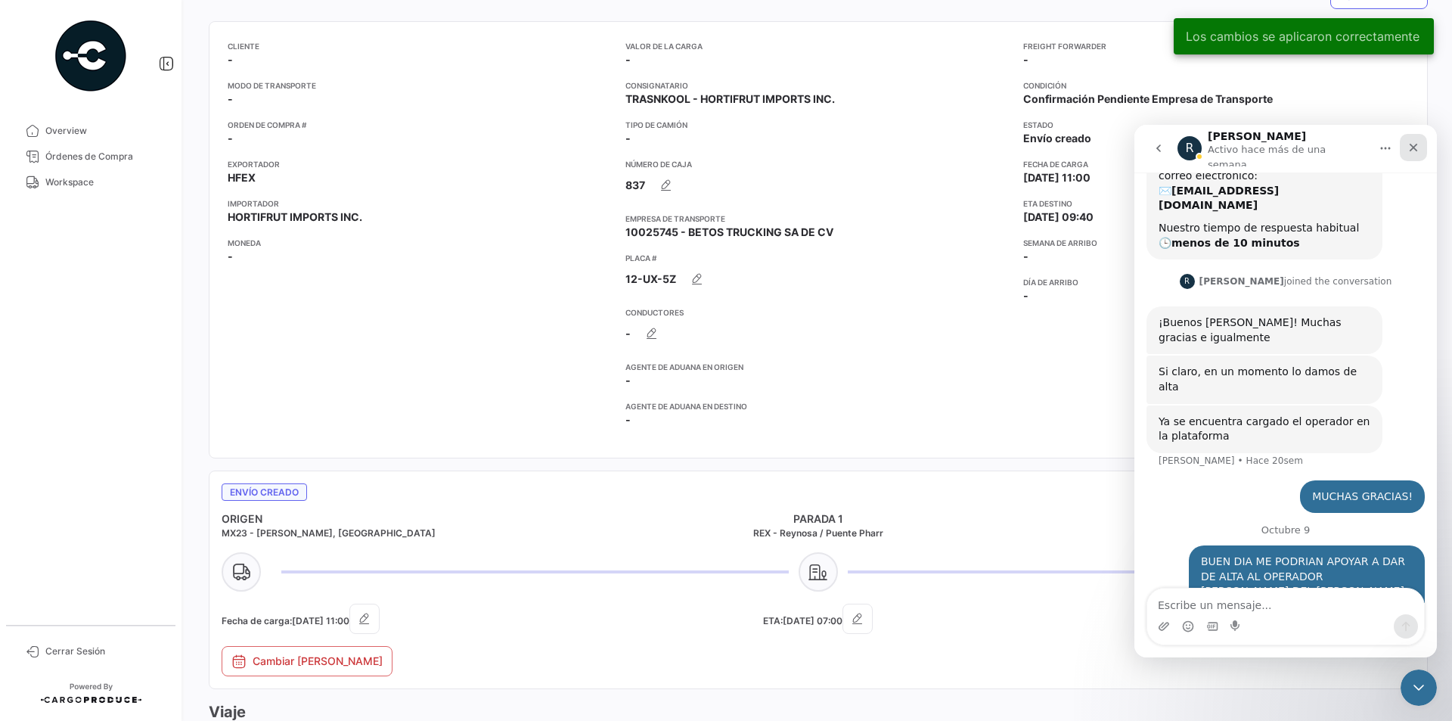
click at [1409, 148] on icon "Cerrar" at bounding box center [1413, 147] width 12 height 12
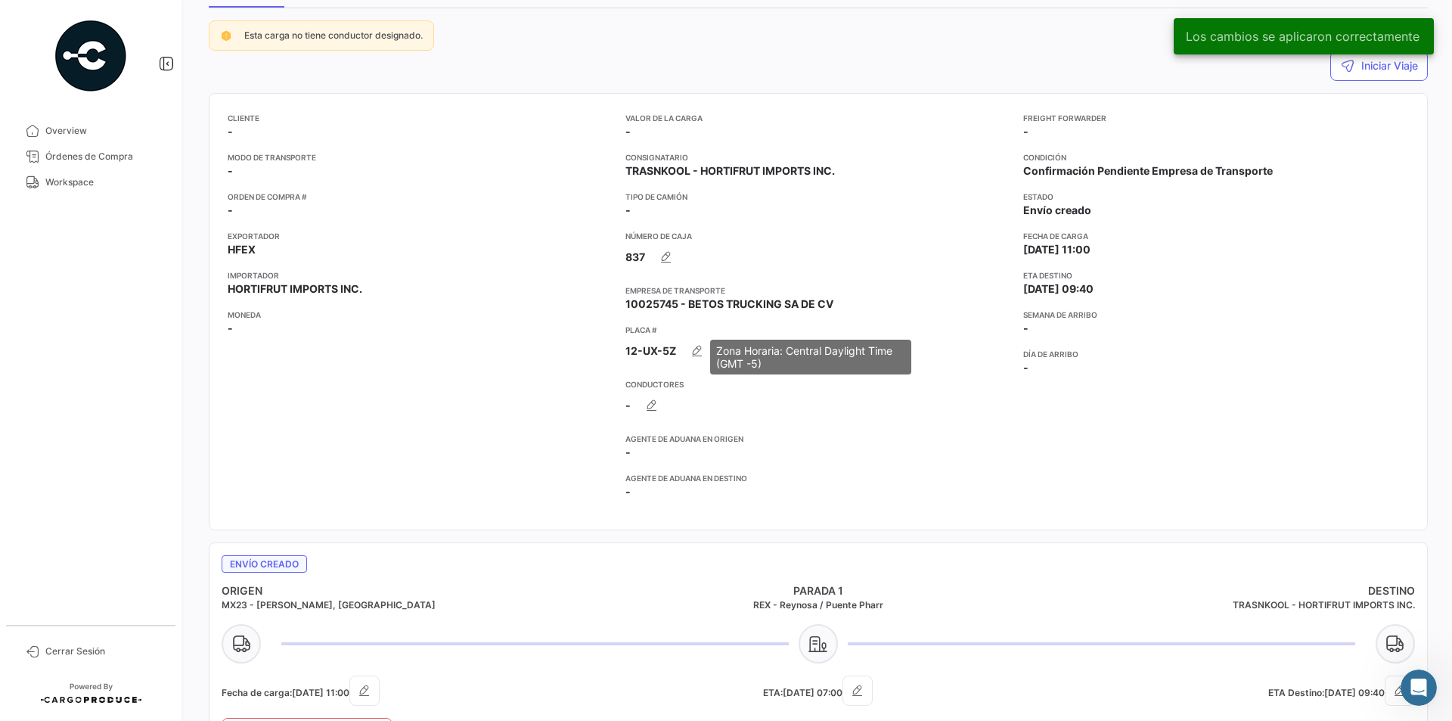
scroll to position [145, 0]
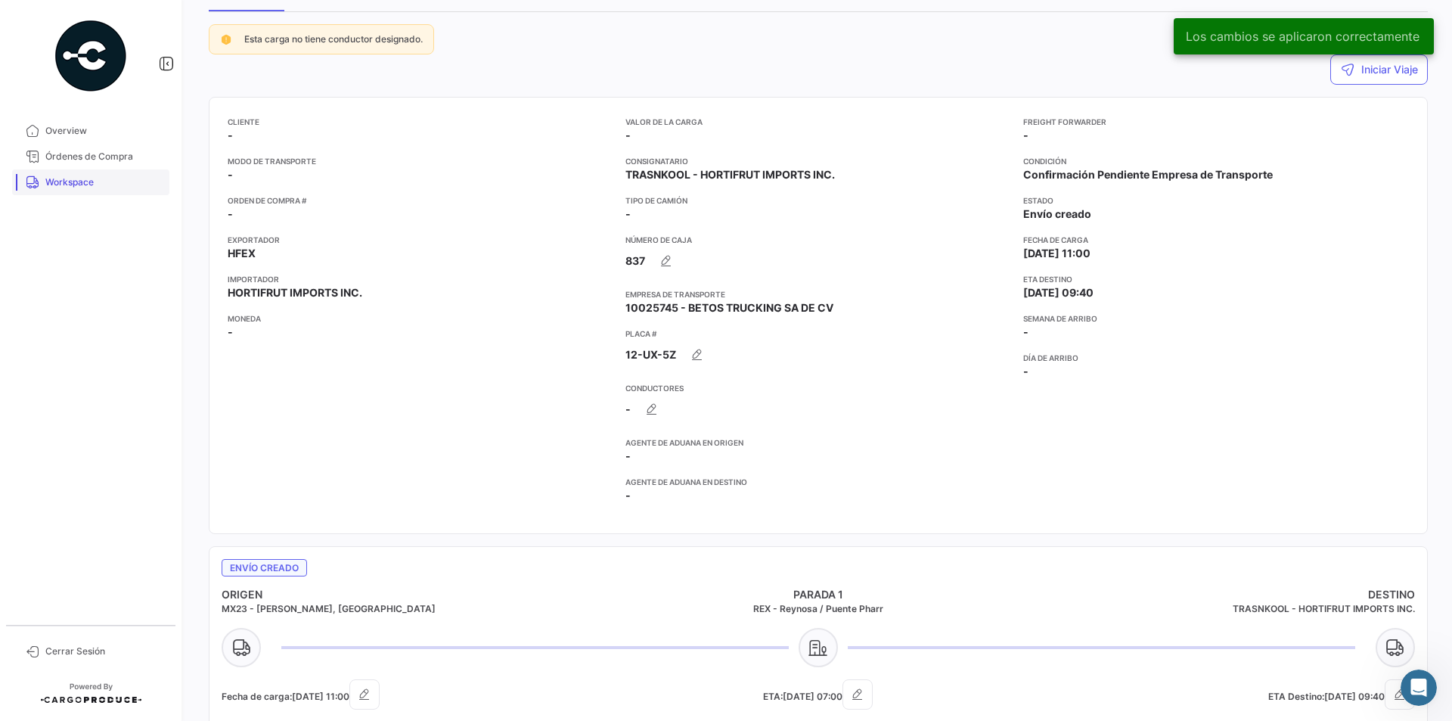
click at [68, 191] on link "Workspace" at bounding box center [90, 182] width 157 height 26
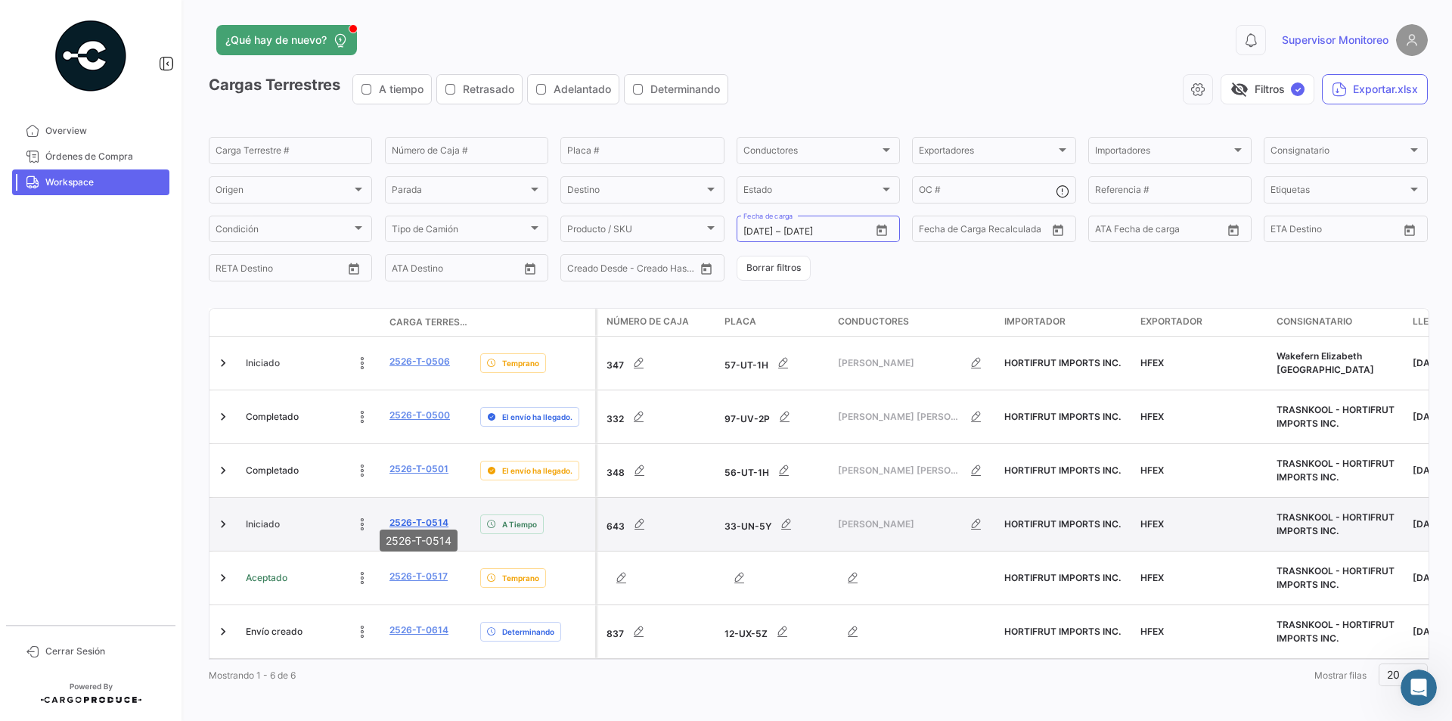
click at [423, 516] on link "2526-T-0514" at bounding box center [419, 523] width 59 height 14
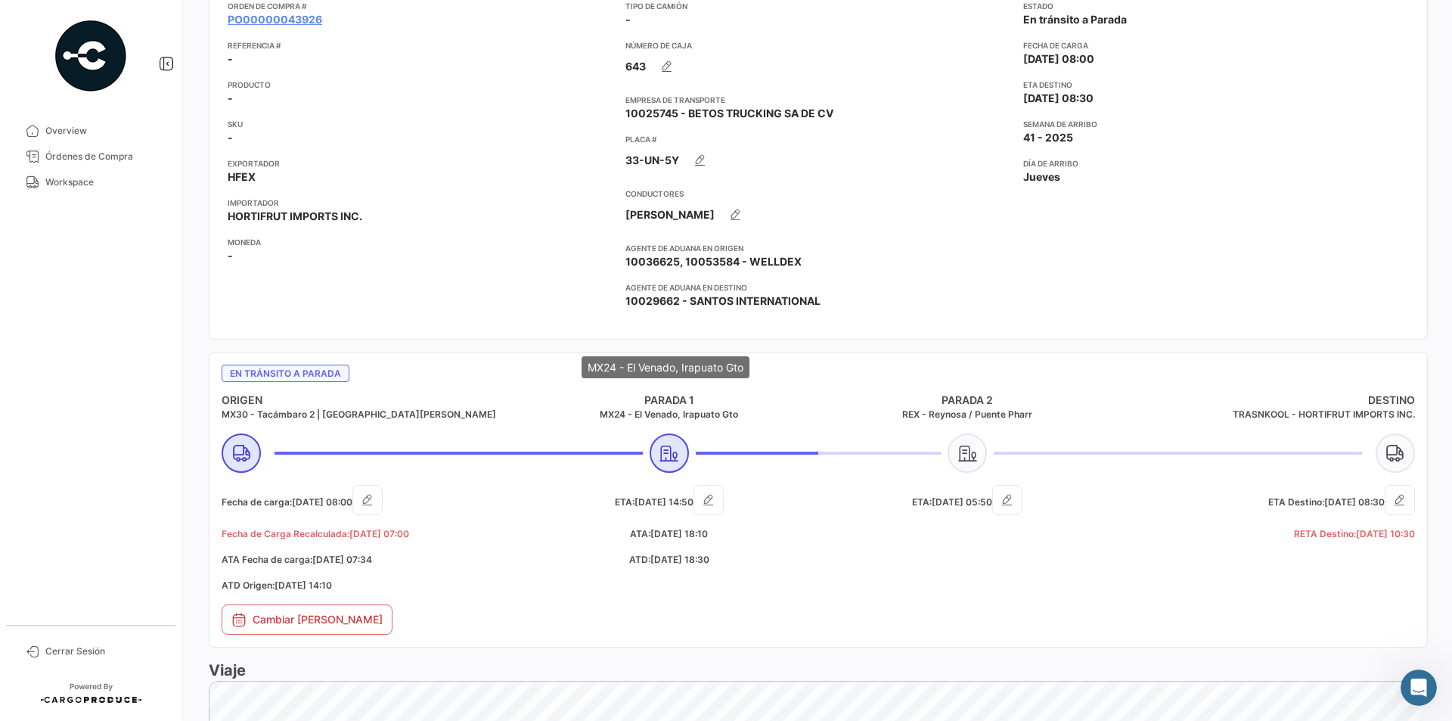
scroll to position [227, 0]
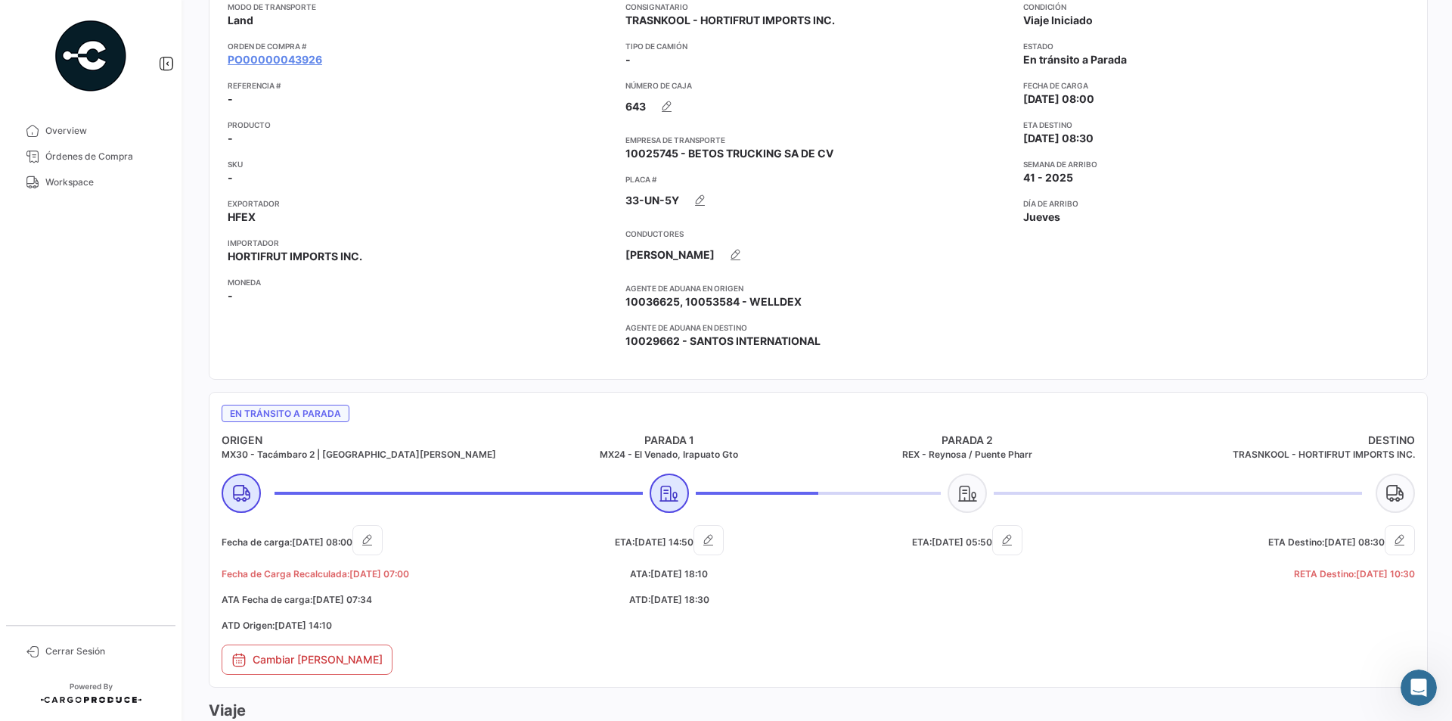
click at [76, 188] on span "Workspace" at bounding box center [104, 182] width 118 height 14
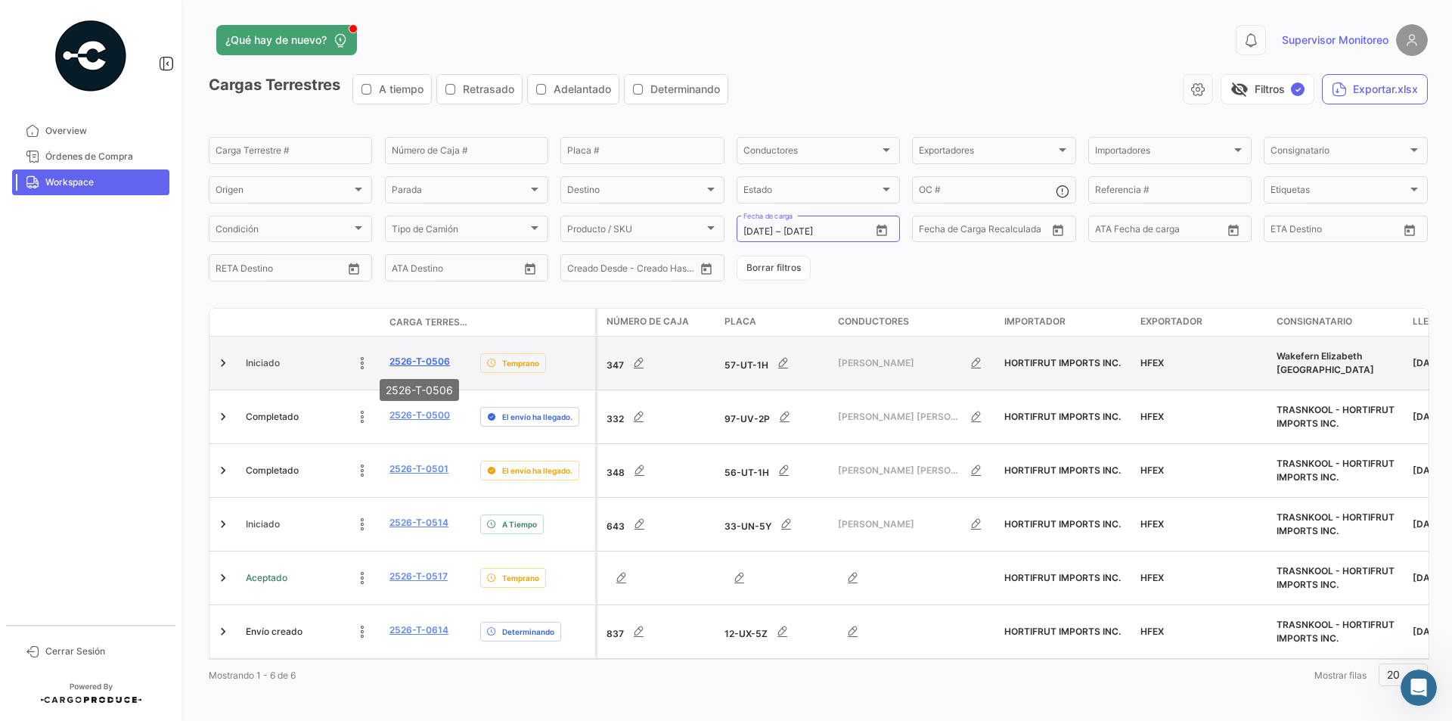
click at [405, 363] on link "2526-T-0506" at bounding box center [420, 362] width 61 height 14
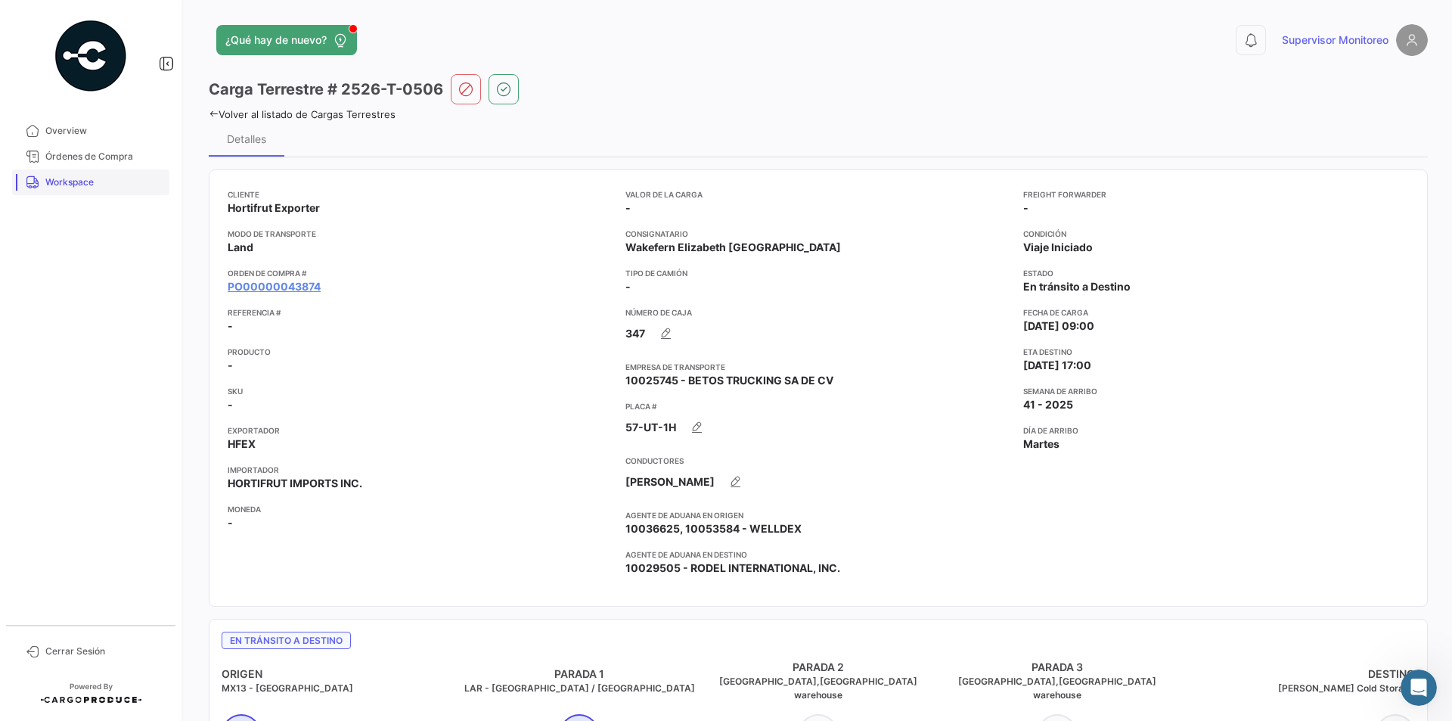
click at [63, 183] on span "Workspace" at bounding box center [104, 182] width 118 height 14
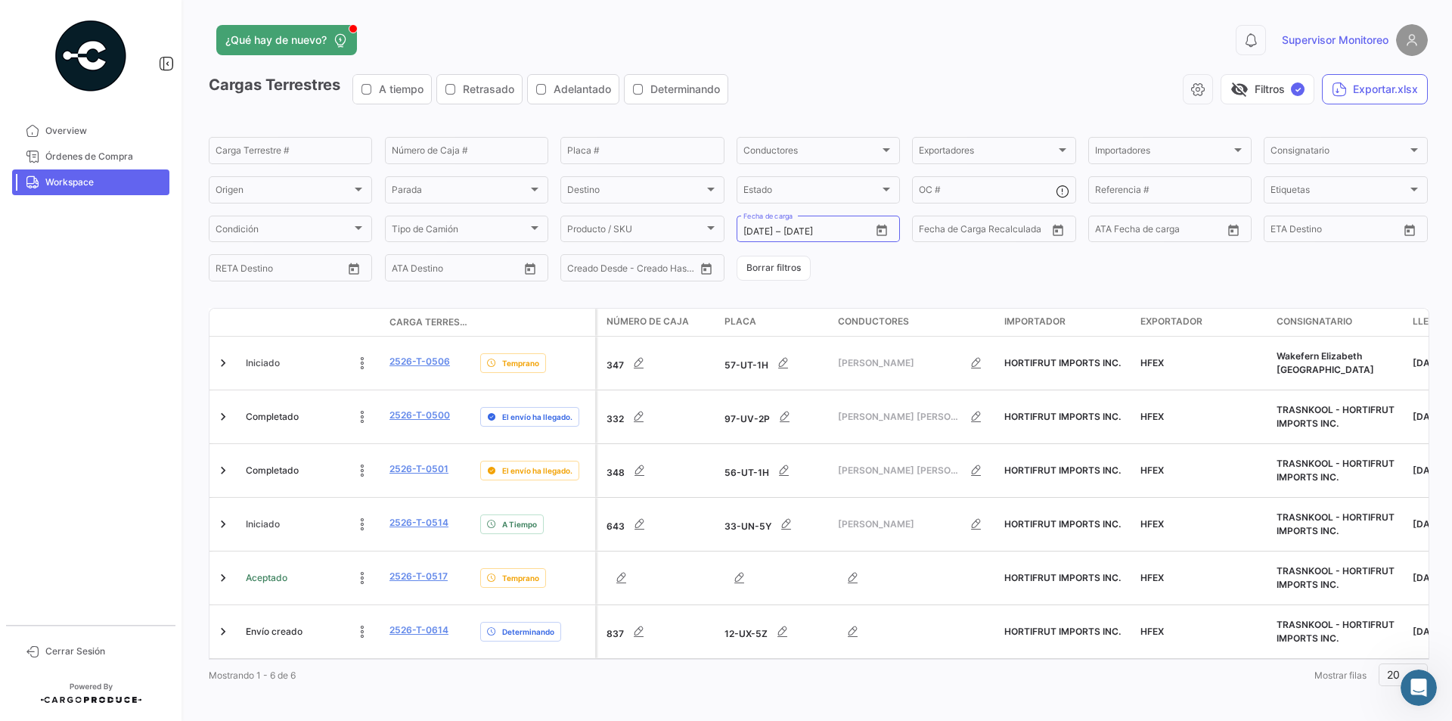
click at [124, 185] on span "Workspace" at bounding box center [104, 182] width 118 height 14
